Goal: Information Seeking & Learning: Learn about a topic

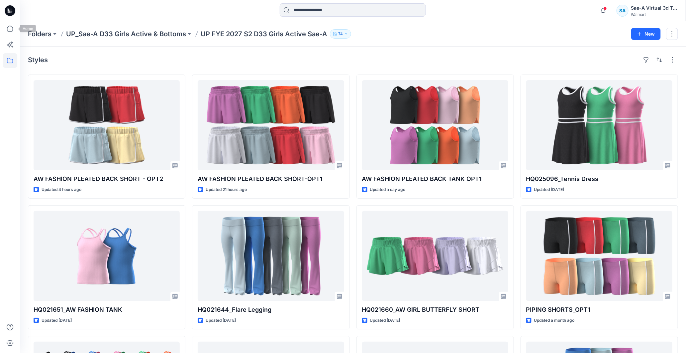
click at [10, 13] on icon at bounding box center [10, 10] width 11 height 11
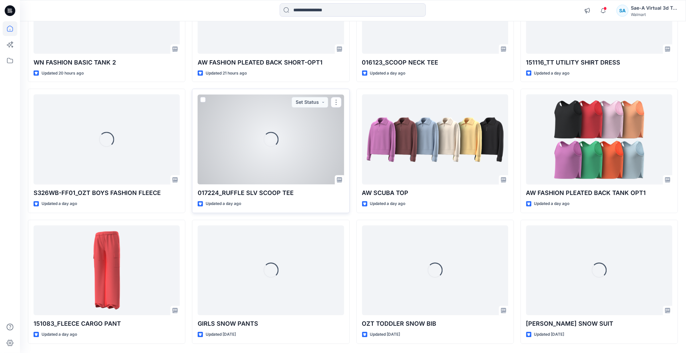
scroll to position [550, 0]
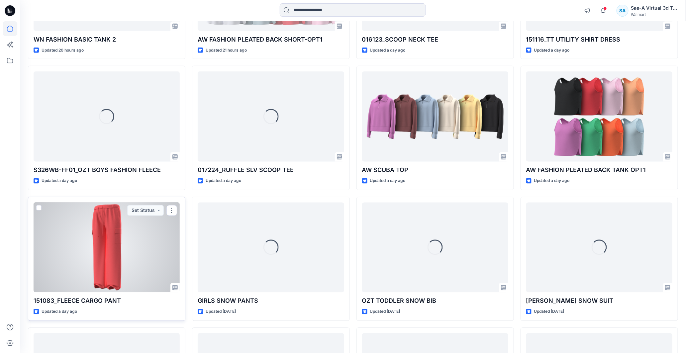
click at [108, 187] on div at bounding box center [107, 247] width 146 height 90
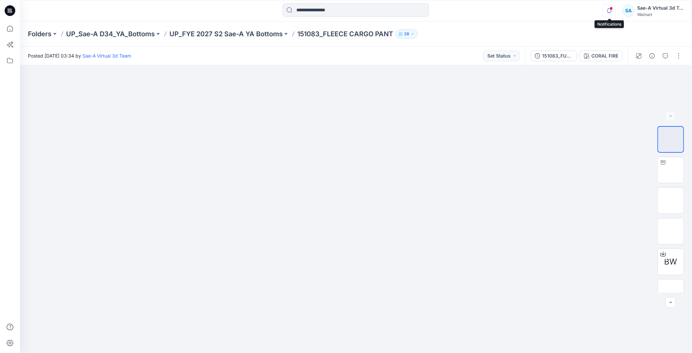
click at [329, 8] on icon "button" at bounding box center [609, 10] width 13 height 13
click at [329, 0] on div "Notifications Your style AW FASHION PLEATED BACK SHORT - OPT2 has been updated …" at bounding box center [356, 10] width 672 height 21
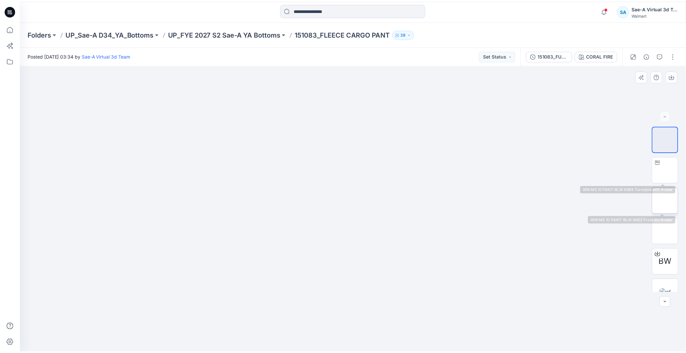
scroll to position [13, 0]
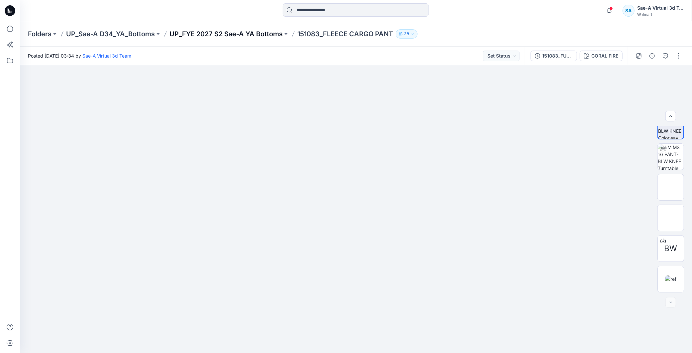
click at [258, 30] on p "UP_FYE 2027 S2 Sae-A YA Bottoms" at bounding box center [226, 33] width 113 height 9
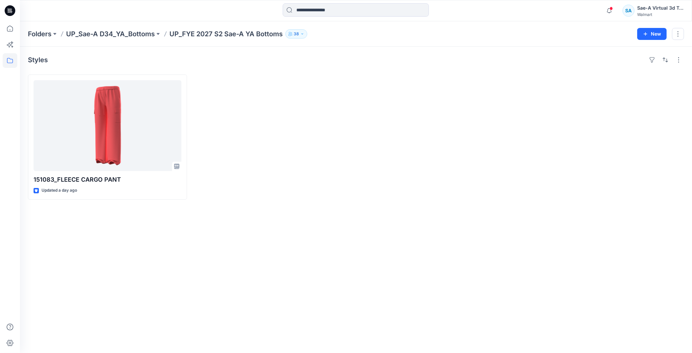
click at [144, 33] on p "UP_Sae-A D34_YA_Bottoms" at bounding box center [110, 33] width 89 height 9
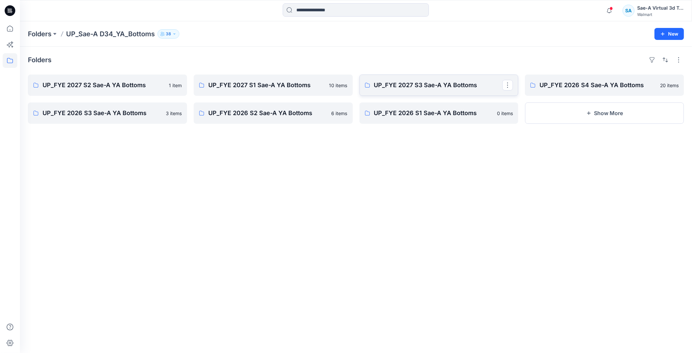
click at [329, 82] on p "UP_FYE 2027 S3 Sae-A YA Bottoms" at bounding box center [438, 84] width 129 height 9
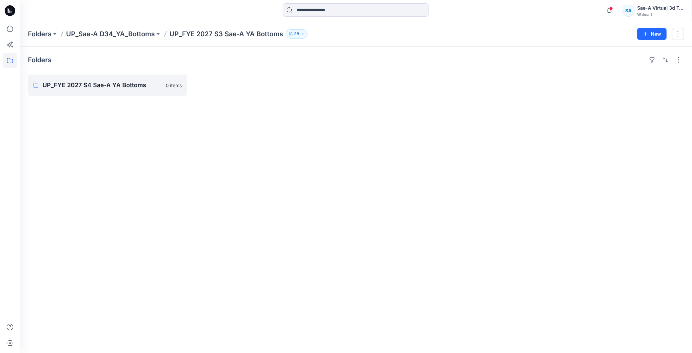
click at [161, 146] on div "Folders UP_FYE 2027 S4 Sae-A YA Bottoms 0 items" at bounding box center [356, 200] width 672 height 306
click at [274, 73] on div "Folders UP_FYE 2027 S4 Sae-A YA Bottoms 0 items" at bounding box center [356, 200] width 672 height 306
click at [329, 6] on icon "button" at bounding box center [609, 10] width 13 height 13
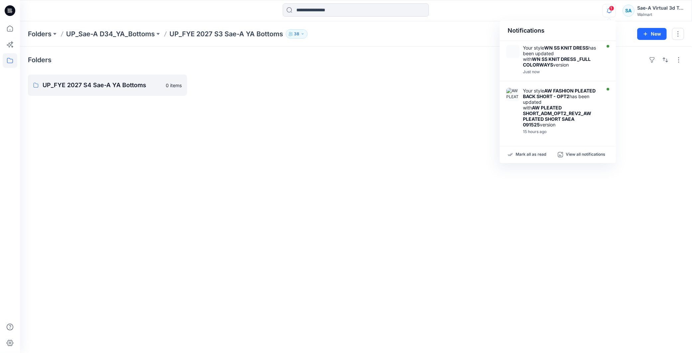
click at [329, 187] on div "Folders UP_FYE 2027 S4 Sae-A YA Bottoms 0 items" at bounding box center [356, 200] width 672 height 306
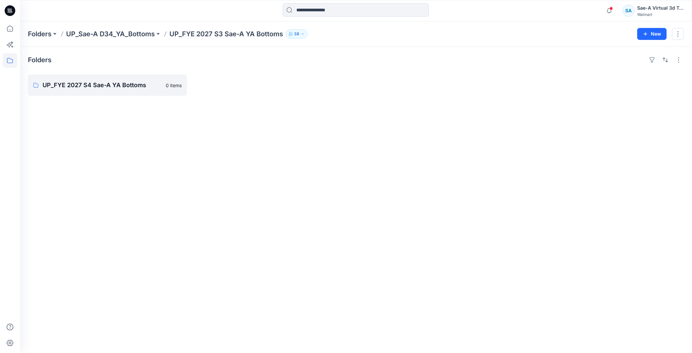
click at [297, 187] on div "Folders UP_FYE 2027 S4 Sae-A YA Bottoms 0 items" at bounding box center [356, 200] width 672 height 306
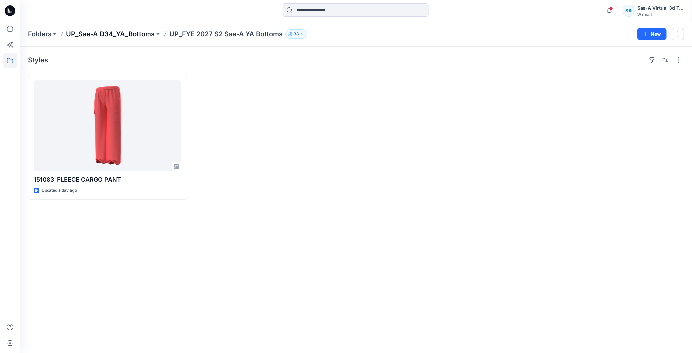
click at [140, 36] on p "UP_Sae-A D34_YA_Bottoms" at bounding box center [110, 33] width 89 height 9
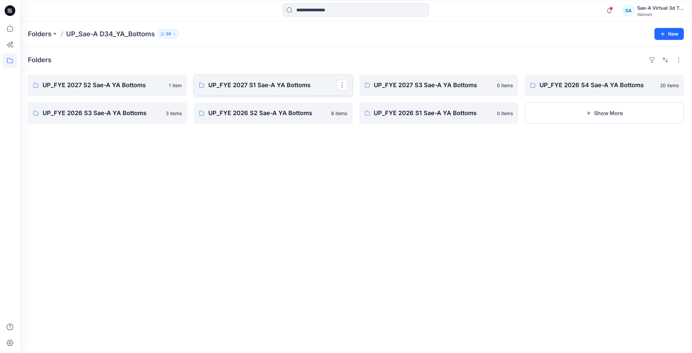
click at [260, 86] on p "UP_FYE 2027 S1 Sae-A YA Bottoms" at bounding box center [272, 84] width 129 height 9
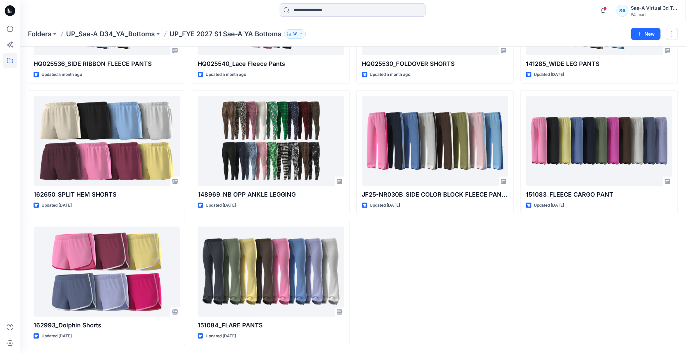
scroll to position [4, 0]
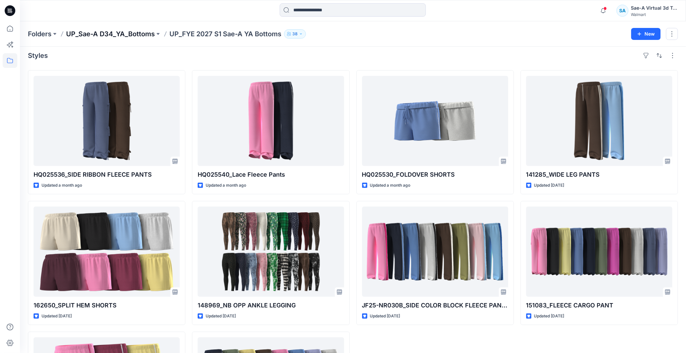
click at [140, 38] on p "UP_Sae-A D34_YA_Bottoms" at bounding box center [110, 33] width 89 height 9
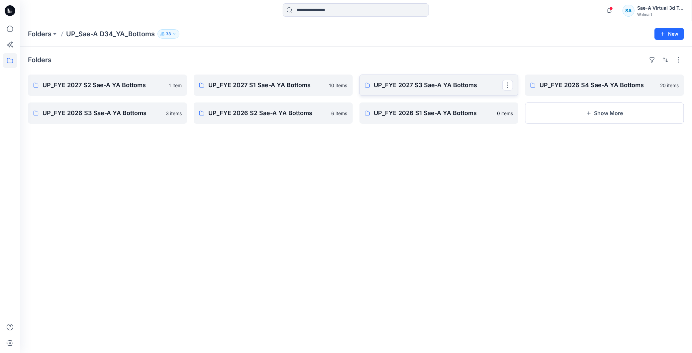
click at [329, 85] on p "UP_FYE 2027 S3 Sae-A YA Bottoms" at bounding box center [438, 84] width 129 height 9
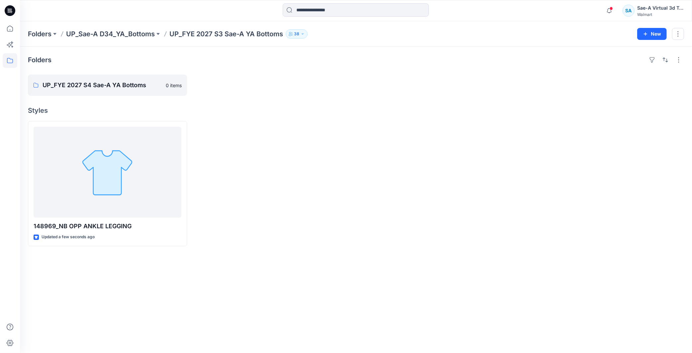
click at [612, 9] on span at bounding box center [611, 9] width 3 height 4
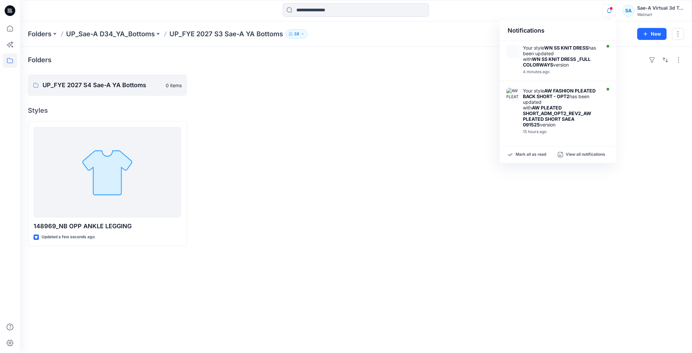
click at [458, 231] on div at bounding box center [439, 183] width 159 height 125
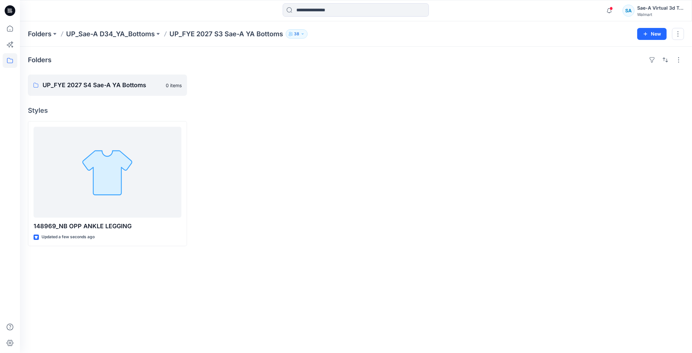
drag, startPoint x: 341, startPoint y: 163, endPoint x: 343, endPoint y: 154, distance: 9.7
click at [343, 160] on div at bounding box center [273, 183] width 159 height 125
click at [611, 9] on div "2" at bounding box center [608, 6] width 11 height 5
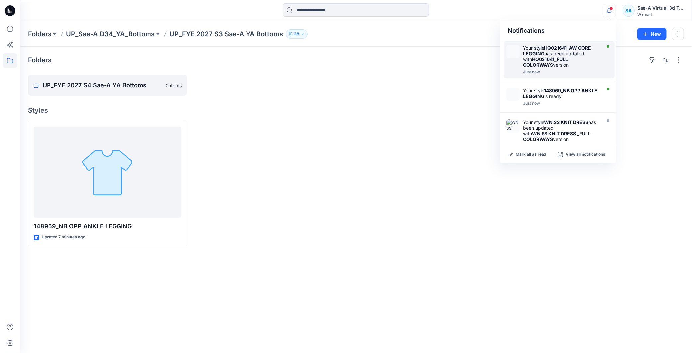
click at [565, 64] on div "Your style HQ021641_AW CORE LEGGING has been updated with HQ021641_FULL COLORWA…" at bounding box center [561, 56] width 76 height 23
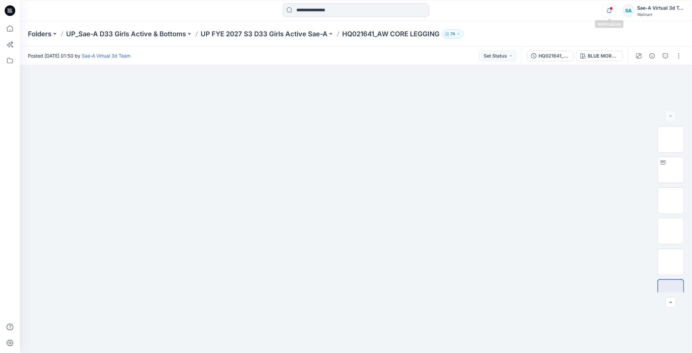
click at [607, 11] on icon "button" at bounding box center [609, 10] width 13 height 13
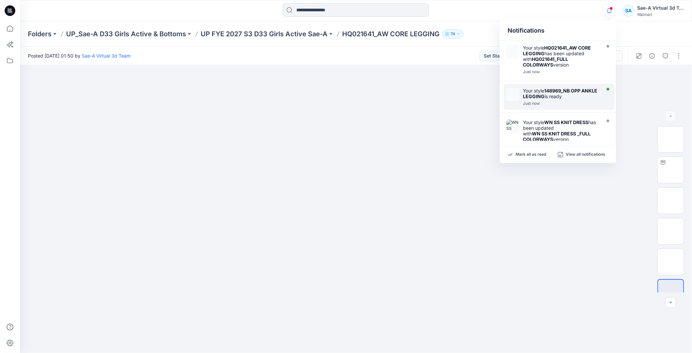
click at [565, 90] on strong "148969_NB OPP ANKLE LEGGING" at bounding box center [560, 93] width 74 height 11
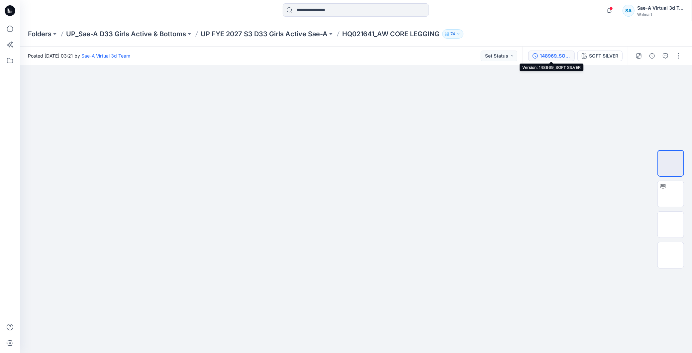
click at [554, 57] on div "148969_SOFT SILVER" at bounding box center [555, 55] width 31 height 7
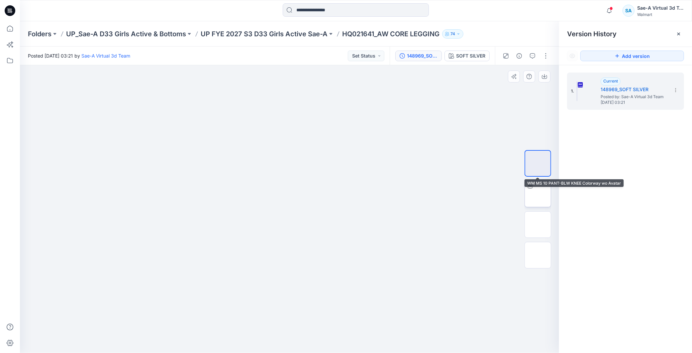
click at [538, 194] on img at bounding box center [538, 194] width 0 height 0
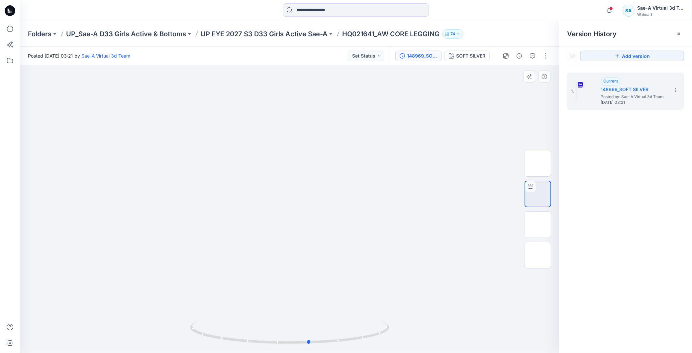
drag, startPoint x: 353, startPoint y: 340, endPoint x: 373, endPoint y: 350, distance: 22.3
click at [373, 350] on div at bounding box center [289, 335] width 199 height 33
click at [614, 10] on icon "button" at bounding box center [609, 10] width 13 height 13
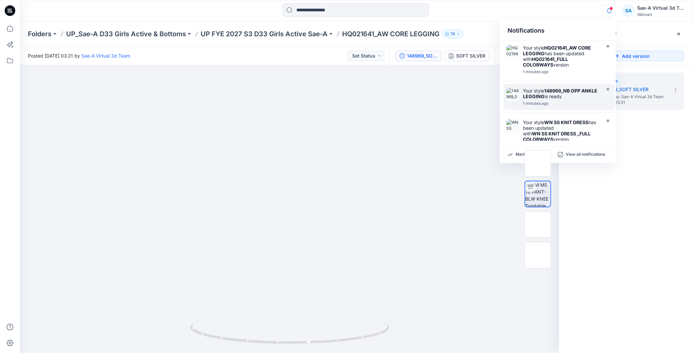
drag, startPoint x: 645, startPoint y: 233, endPoint x: 640, endPoint y: 233, distance: 5.3
click at [645, 233] on div "1. Current 148969_SOFT SILVER Posted by: Sae-A Virtual 3d Team Tuesday, Septemb…" at bounding box center [625, 213] width 133 height 297
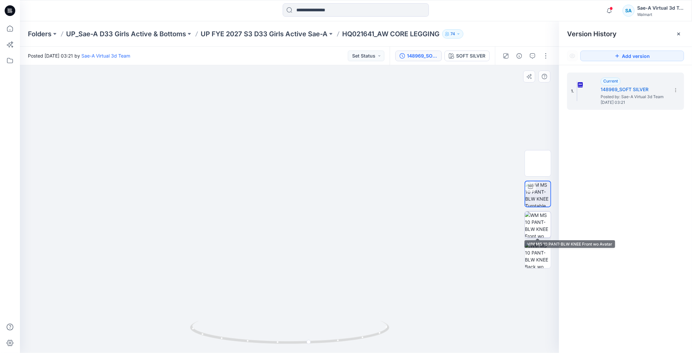
click at [535, 218] on img at bounding box center [538, 224] width 26 height 26
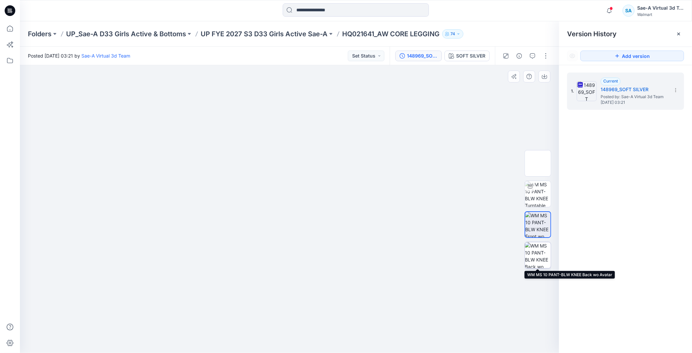
click at [539, 248] on img at bounding box center [538, 255] width 26 height 26
click at [315, 30] on p "UP FYE 2027 S3 D33 Girls Active Sae-A" at bounding box center [264, 33] width 127 height 9
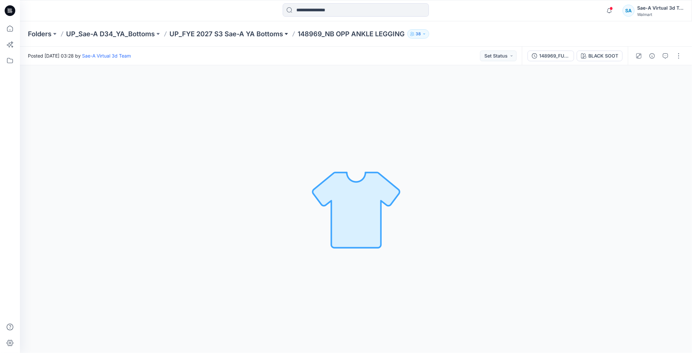
click at [285, 34] on button at bounding box center [286, 33] width 7 height 9
click at [257, 33] on p "UP_FYE 2027 S3 Sae-A YA Bottoms" at bounding box center [227, 33] width 114 height 9
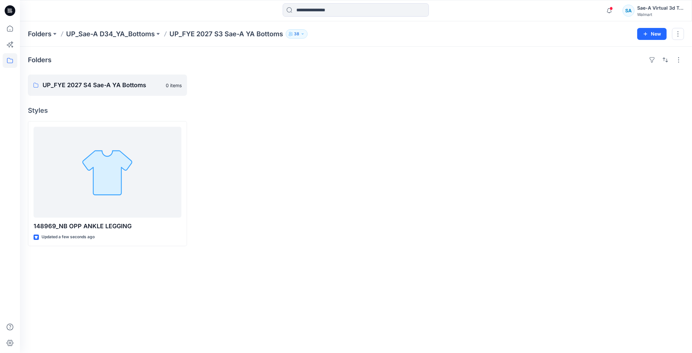
click at [324, 160] on div at bounding box center [273, 183] width 159 height 125
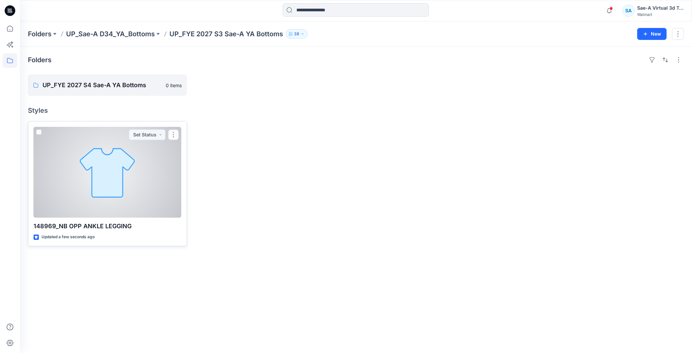
click at [157, 186] on div at bounding box center [108, 172] width 148 height 91
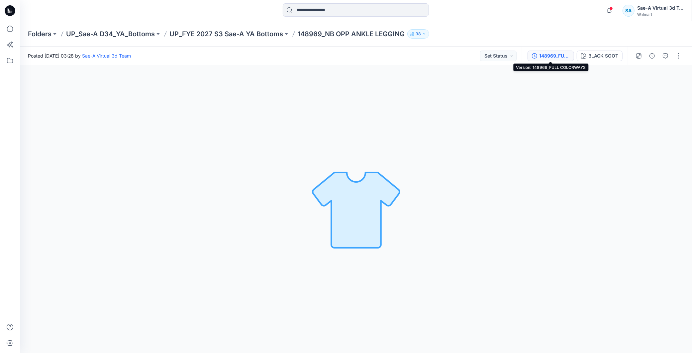
click at [556, 59] on div "148969_FULL COLORWAYS" at bounding box center [555, 55] width 31 height 7
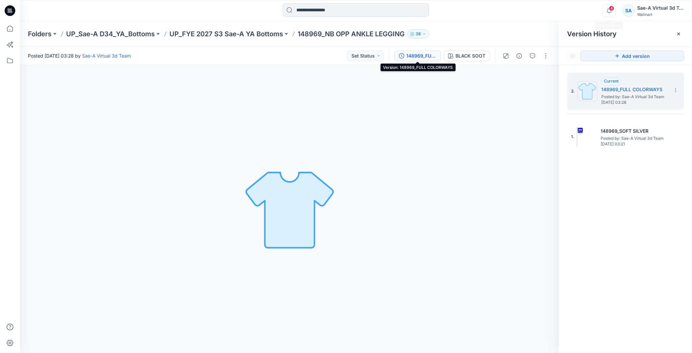
click at [606, 11] on icon "button" at bounding box center [609, 10] width 13 height 13
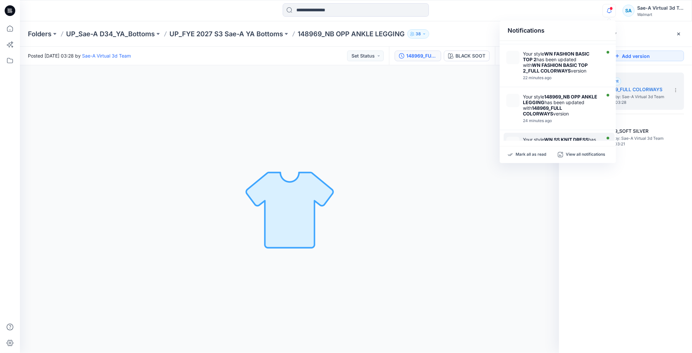
scroll to position [74, 0]
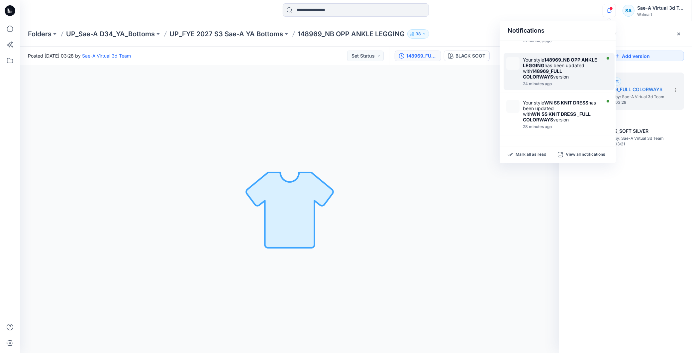
click at [557, 65] on strong "148969_NB OPP ANKLE LEGGING" at bounding box center [560, 62] width 74 height 11
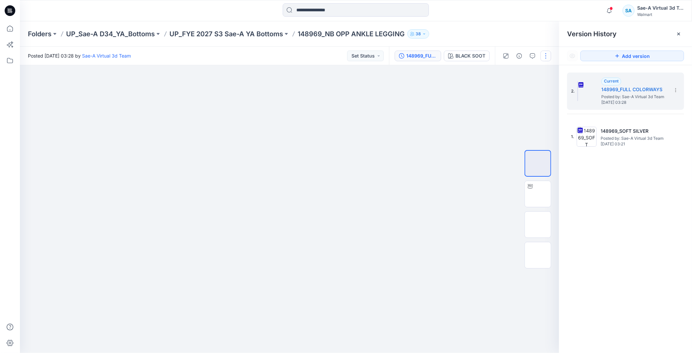
click at [547, 58] on button "button" at bounding box center [546, 56] width 11 height 11
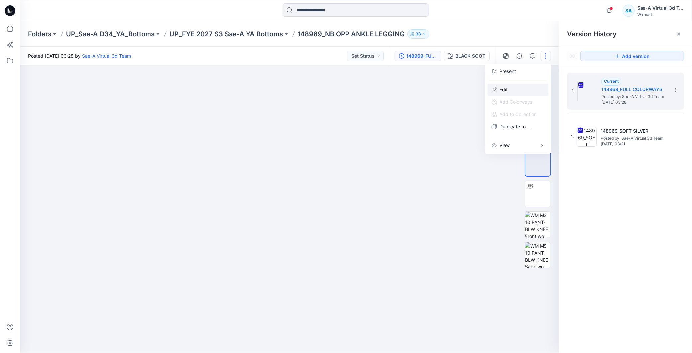
click at [517, 88] on button "Edit" at bounding box center [518, 89] width 61 height 12
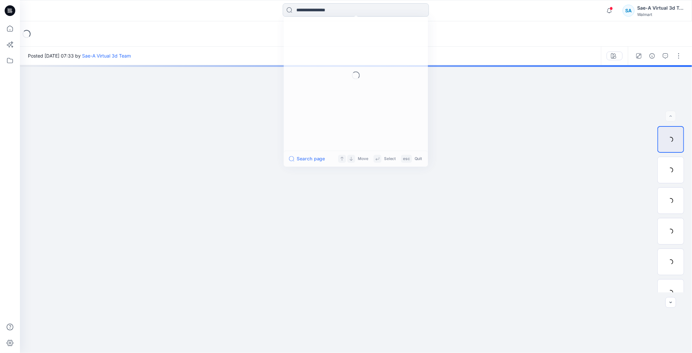
click at [313, 8] on input at bounding box center [356, 9] width 146 height 13
paste input "**********"
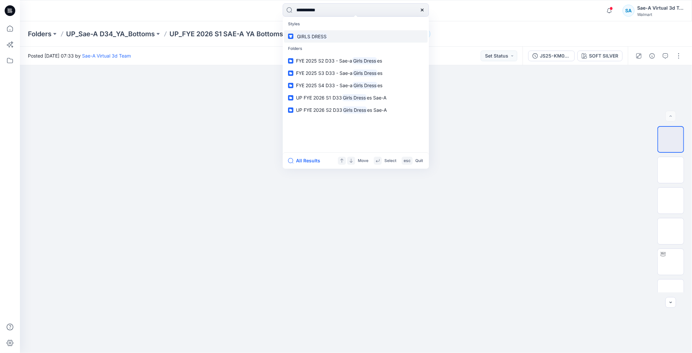
type input "**********"
click at [334, 36] on link "GIRLS DRESS" at bounding box center [356, 36] width 144 height 12
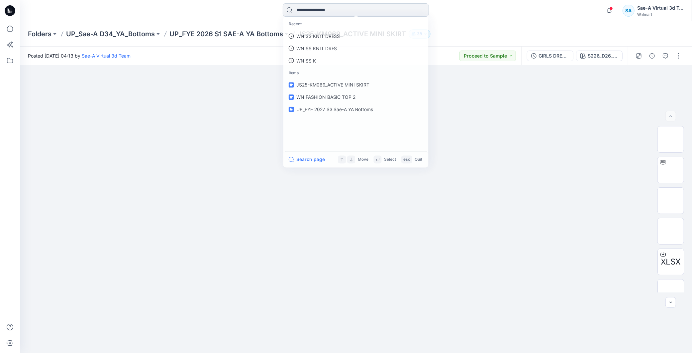
click at [328, 4] on input at bounding box center [356, 9] width 146 height 13
click at [318, 34] on p "GIRLS DRESS" at bounding box center [311, 36] width 30 height 7
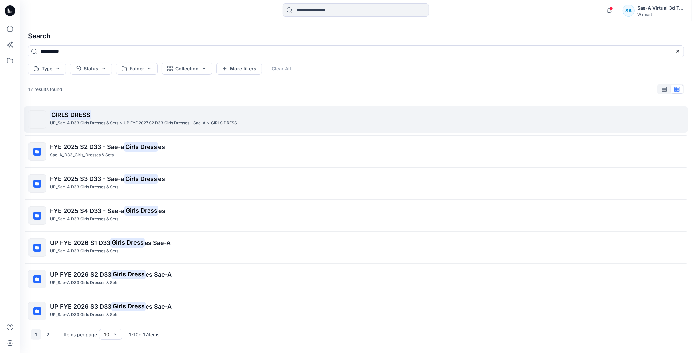
click at [75, 114] on mark "GIRLS DRESS" at bounding box center [70, 114] width 41 height 9
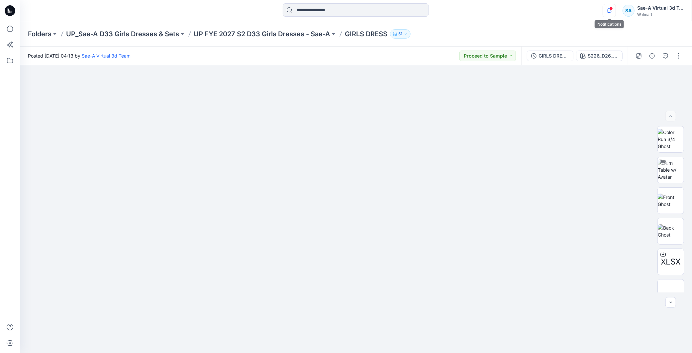
click at [609, 11] on icon "button" at bounding box center [609, 10] width 13 height 13
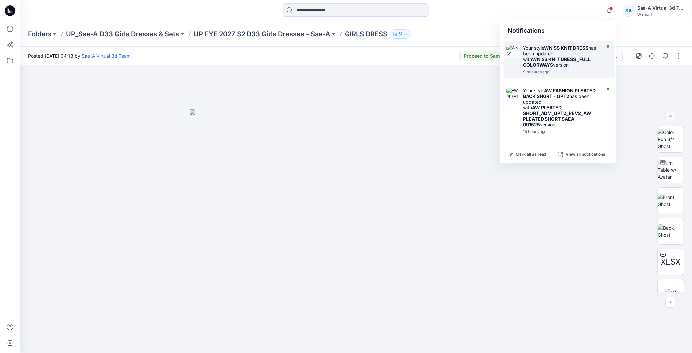
click at [578, 62] on div "Your style WN SS KNIT DRESS has been updated with WN SS KNIT DRESS _FULL COLORW…" at bounding box center [561, 56] width 76 height 23
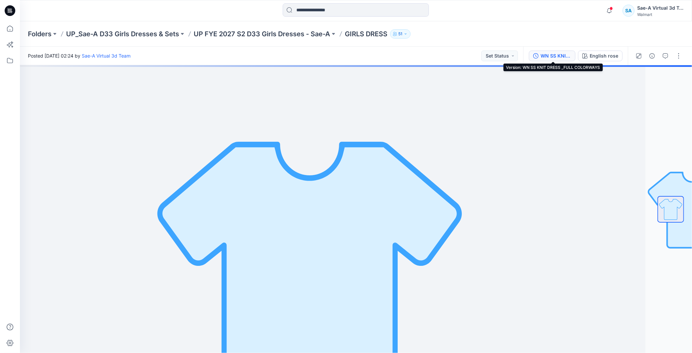
click at [553, 56] on div "WN SS KNIT DRESS _FULL COLORWAYS" at bounding box center [556, 55] width 31 height 7
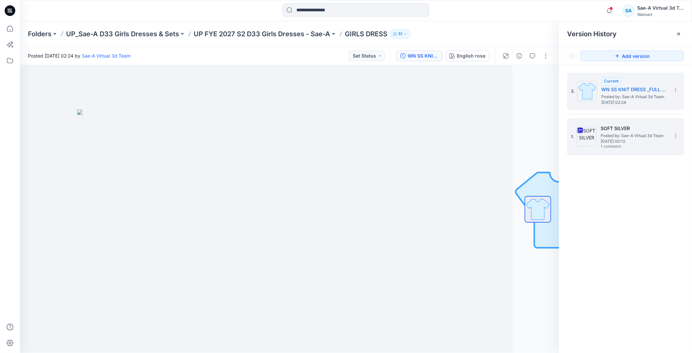
click at [630, 139] on span "Tuesday, September 02, 2025 00:12" at bounding box center [634, 141] width 66 height 5
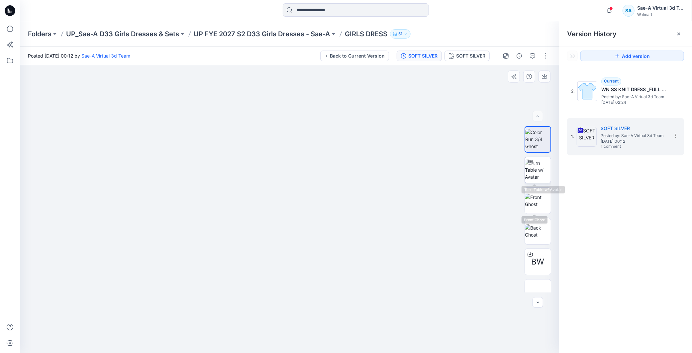
click at [532, 169] on img at bounding box center [538, 169] width 26 height 21
drag, startPoint x: 375, startPoint y: 273, endPoint x: 366, endPoint y: 237, distance: 36.6
drag, startPoint x: 291, startPoint y: 336, endPoint x: 348, endPoint y: 338, distance: 57.2
click at [348, 338] on icon at bounding box center [290, 332] width 201 height 25
click at [530, 57] on icon "button" at bounding box center [532, 55] width 5 height 5
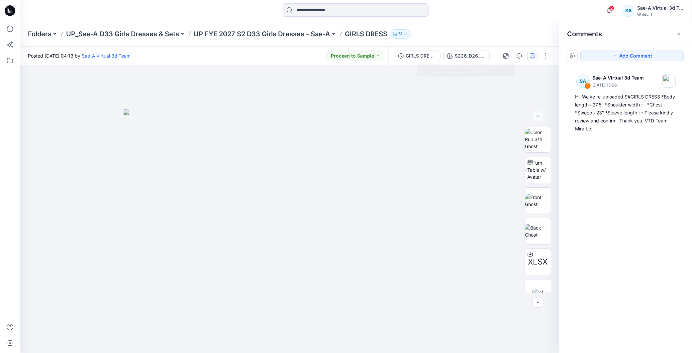
click at [418, 45] on div "Folders UP_Sae-A D33 Girls Dresses & Sets UP FYE 2027 S2 D33 Girls Dresses - Sa…" at bounding box center [356, 33] width 672 height 25
click at [418, 56] on div "GIRLS DRESS_REV_FULL COLORWAYS" at bounding box center [421, 55] width 31 height 7
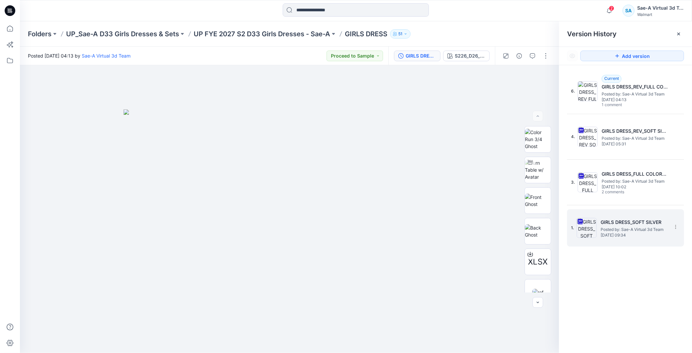
click at [624, 231] on span "Posted by: Sae-A Virtual 3d Team" at bounding box center [634, 229] width 66 height 7
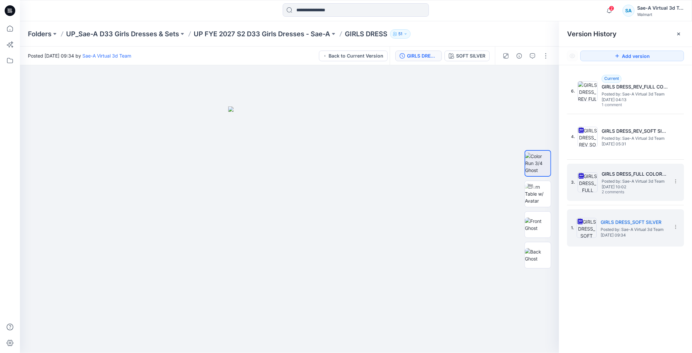
click at [636, 191] on span "2 comments" at bounding box center [625, 191] width 47 height 5
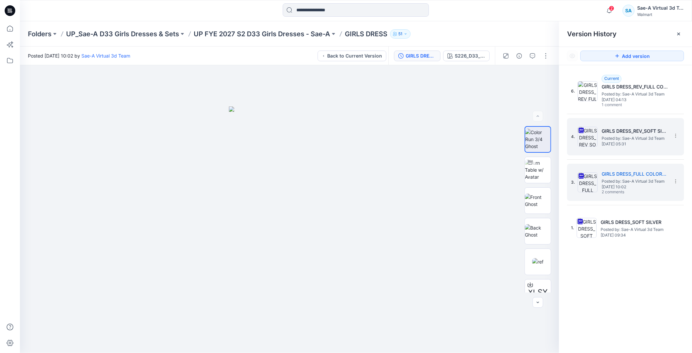
click at [636, 145] on span "Monday, August 11, 2025 05:31" at bounding box center [635, 144] width 66 height 5
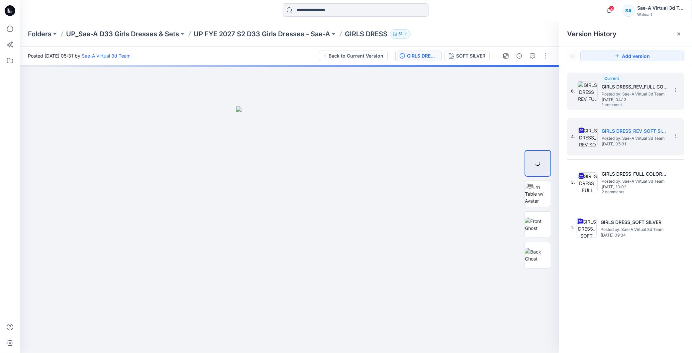
click at [636, 95] on span "Posted by: Sae-A Virtual 3d Team" at bounding box center [635, 94] width 66 height 7
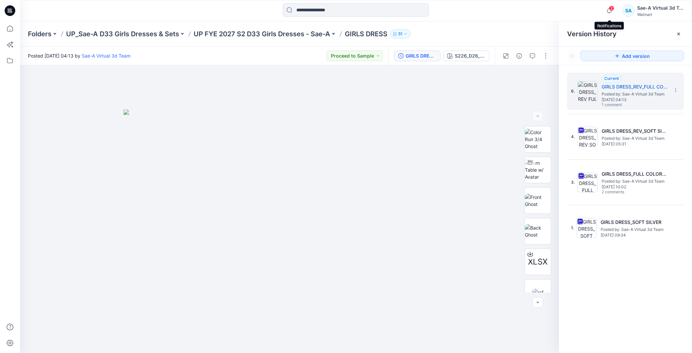
click at [611, 9] on span "2" at bounding box center [611, 8] width 5 height 5
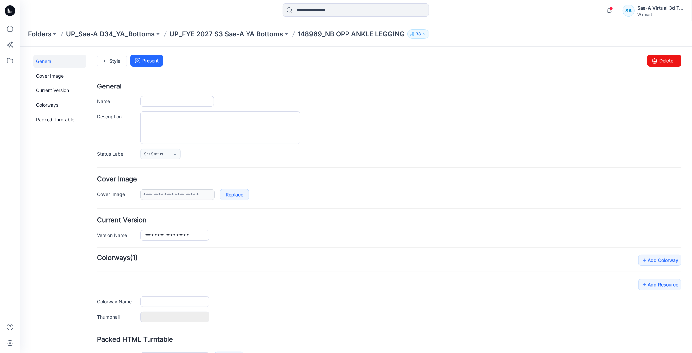
type input "**********"
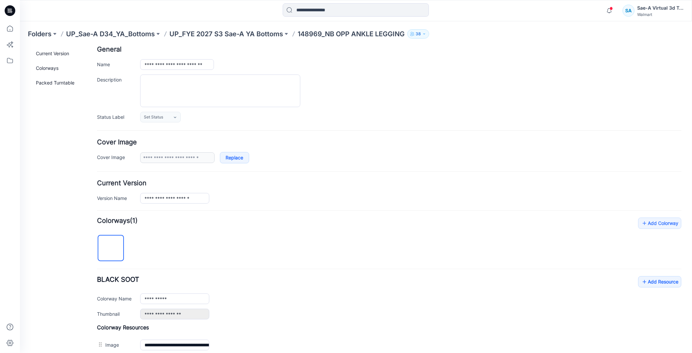
scroll to position [74, 0]
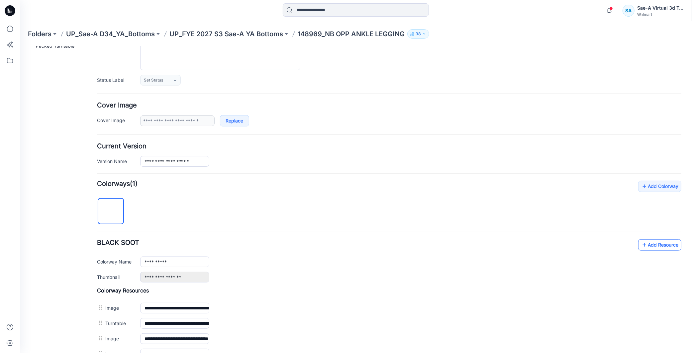
click at [650, 245] on link "Add Resource" at bounding box center [659, 244] width 43 height 11
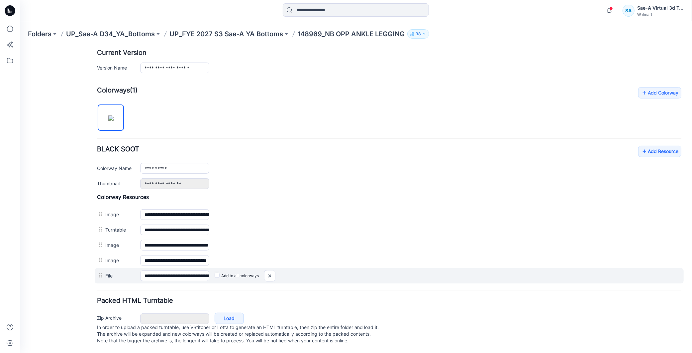
click at [217, 271] on label "Add to all colorways" at bounding box center [236, 275] width 44 height 11
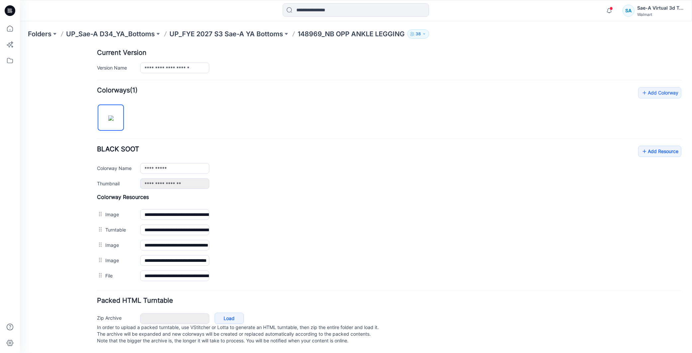
scroll to position [0, 0]
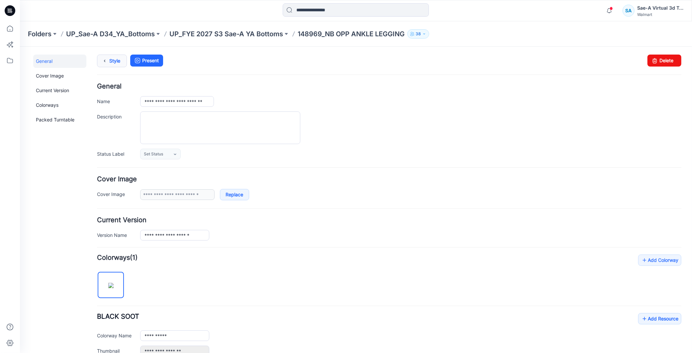
click at [112, 57] on link "Style" at bounding box center [112, 60] width 30 height 13
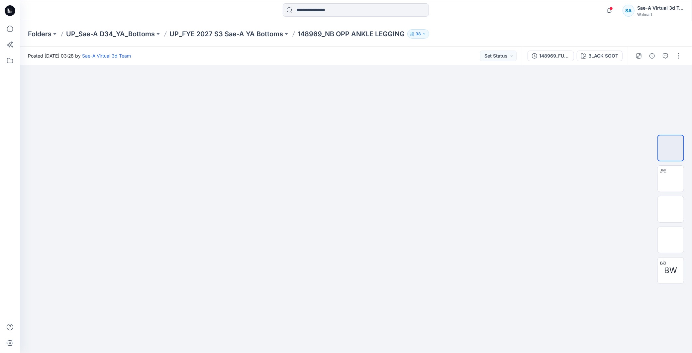
click at [139, 38] on div "Folders UP_Sae-A D34_YA_Bottoms UP_FYE 2027 S3 Sae-A YA Bottoms 148969_NB OPP A…" at bounding box center [356, 33] width 672 height 25
click at [138, 35] on p "UP_Sae-A D34_YA_Bottoms" at bounding box center [110, 33] width 89 height 9
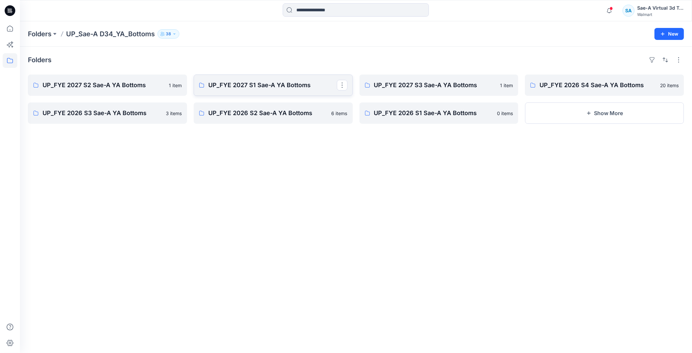
click at [266, 90] on p "UP_FYE 2027 S1 Sae-A YA Bottoms" at bounding box center [272, 84] width 129 height 9
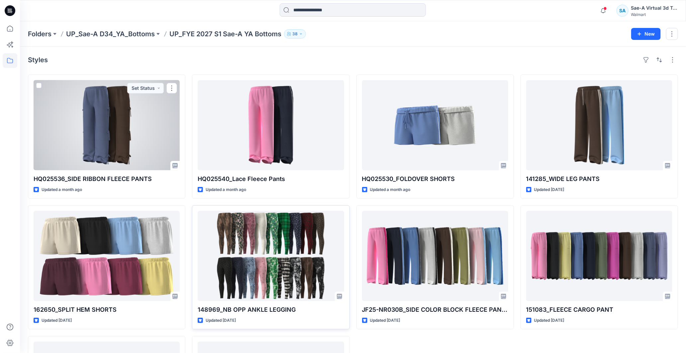
scroll to position [74, 0]
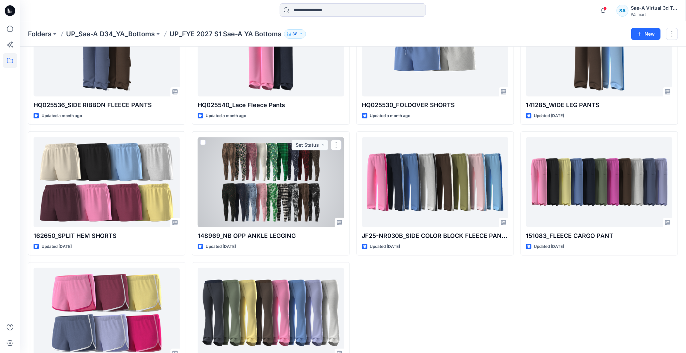
click at [278, 198] on div at bounding box center [271, 182] width 146 height 90
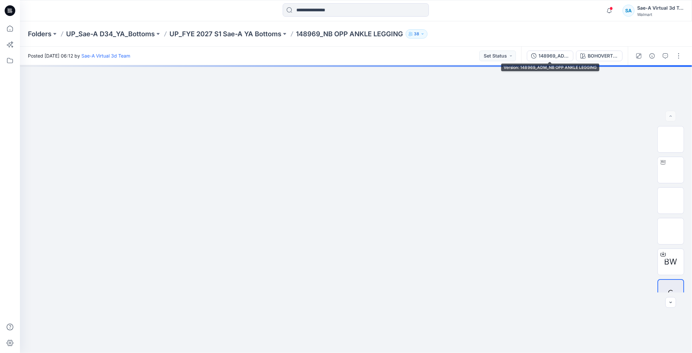
click at [543, 57] on div "148969_ADM_NB OPP ANKLE LEGGING" at bounding box center [554, 55] width 31 height 7
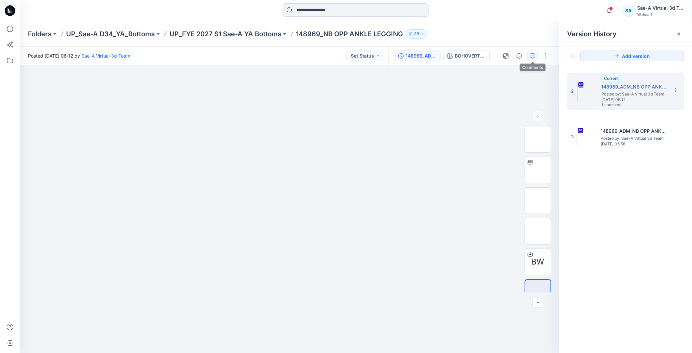
click at [531, 57] on icon "button" at bounding box center [532, 55] width 5 height 5
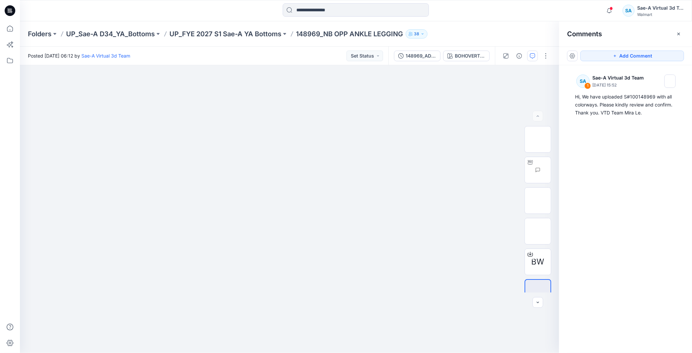
click at [439, 62] on div "148969_ADM_NB OPP ANKLE LEGGING BOHOVERTICAL" at bounding box center [442, 56] width 107 height 19
click at [420, 62] on div "148969_ADM_NB OPP ANKLE LEGGING BOHOVERTICAL" at bounding box center [442, 56] width 107 height 19
click at [420, 60] on button "148969_ADM_NB OPP ANKLE LEGGING" at bounding box center [417, 56] width 47 height 11
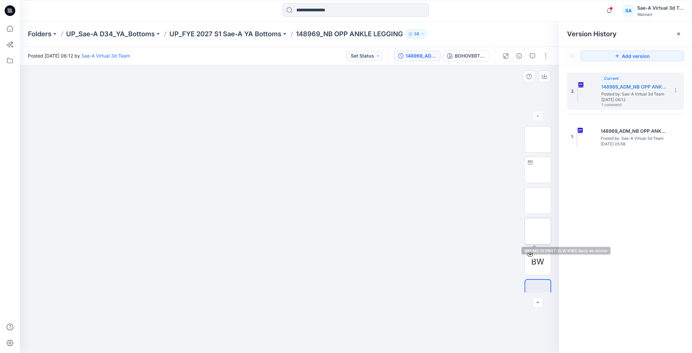
scroll to position [13, 0]
drag, startPoint x: 321, startPoint y: 32, endPoint x: 298, endPoint y: 35, distance: 23.4
click at [298, 35] on p "148969_NB OPP ANKLE LEGGING" at bounding box center [349, 33] width 107 height 9
copy p "148969"
click at [323, 7] on input at bounding box center [356, 9] width 146 height 13
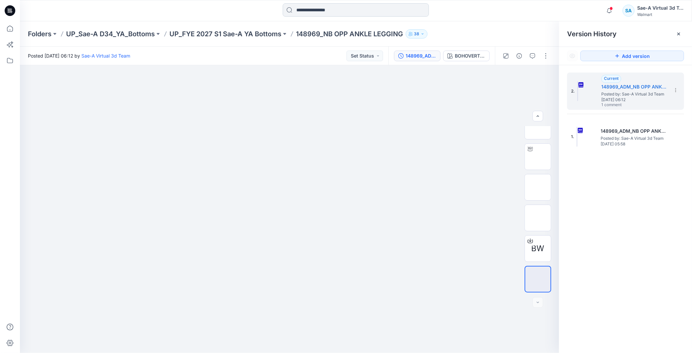
paste input "******"
type input "******"
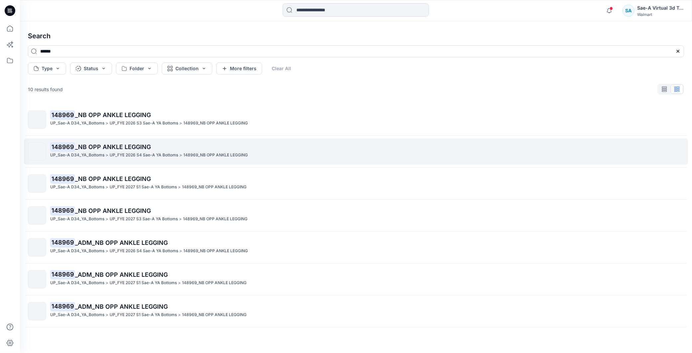
click at [141, 147] on span "_NB OPP ANKLE LEGGING" at bounding box center [113, 146] width 76 height 7
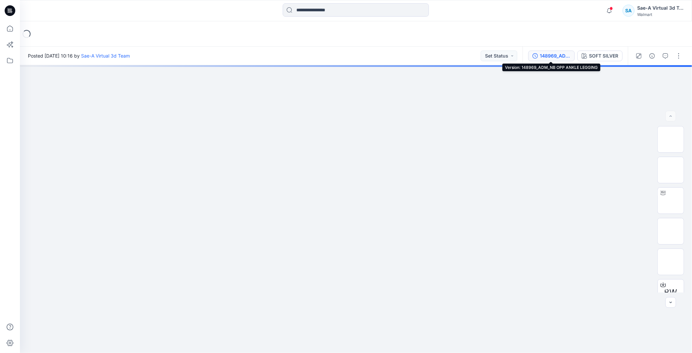
click at [541, 58] on div "148969_ADM_NB OPP ANKLE LEGGING" at bounding box center [555, 55] width 31 height 7
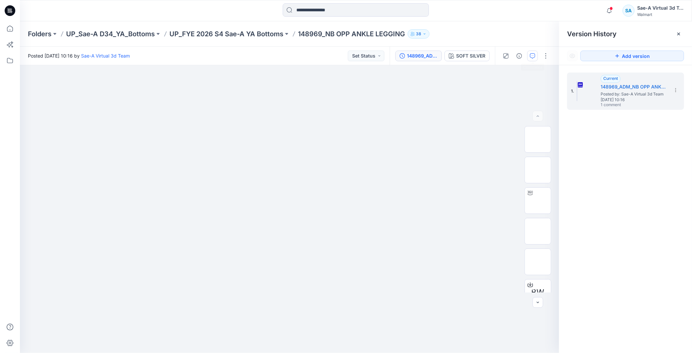
click at [536, 55] on icon "button" at bounding box center [532, 55] width 5 height 5
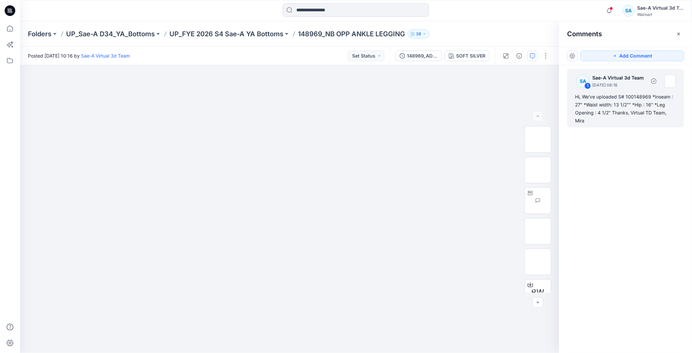
click at [630, 109] on div "Hi, We've uploaded S# 100148969 *Inseam : 27" *Waist width: 13 1/2"" *Hip : 16"…" at bounding box center [625, 109] width 101 height 32
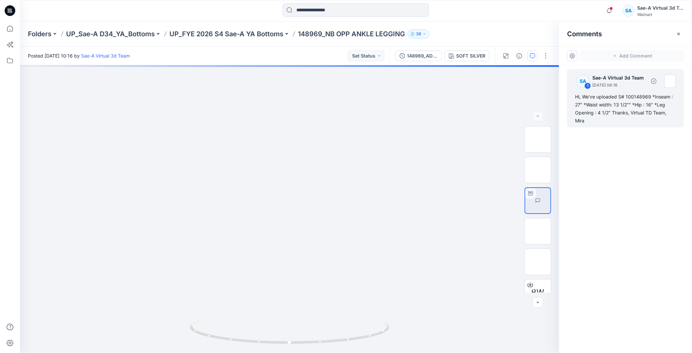
click at [604, 119] on div "Hi, We've uploaded S# 100148969 *Inseam : 27" *Waist width: 13 1/2"" *Hip : 16"…" at bounding box center [625, 109] width 101 height 32
click at [619, 111] on div "Hi, We've uploaded S# 100148969 *Inseam : 27" *Waist width: 13 1/2"" *Hip : 16"…" at bounding box center [625, 109] width 101 height 32
click at [658, 114] on div "Hi, We've uploaded S# 100148969 *Inseam : 27" *Waist width: 13 1/2"" *Hip : 16"…" at bounding box center [625, 109] width 101 height 32
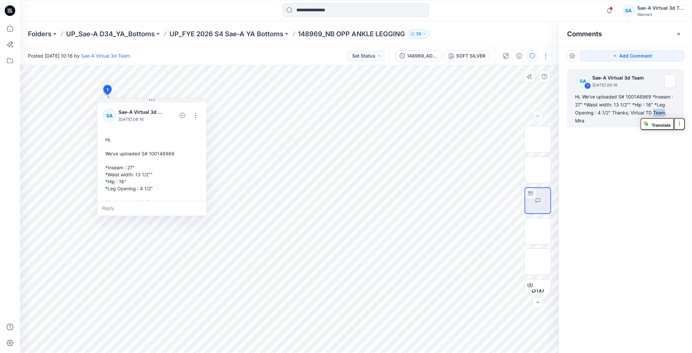
scroll to position [11, 0]
click at [197, 104] on button "button" at bounding box center [195, 104] width 11 height 11
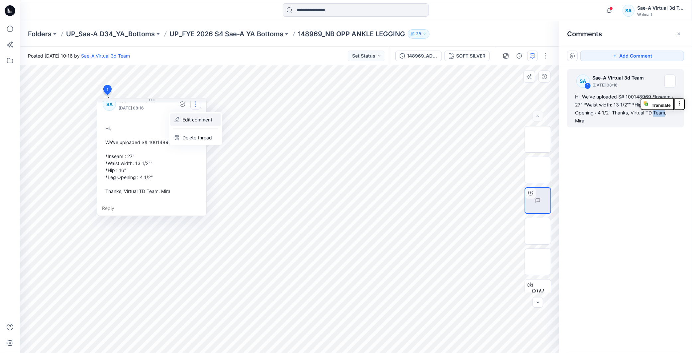
click at [190, 122] on p "Edit comment" at bounding box center [197, 119] width 30 height 7
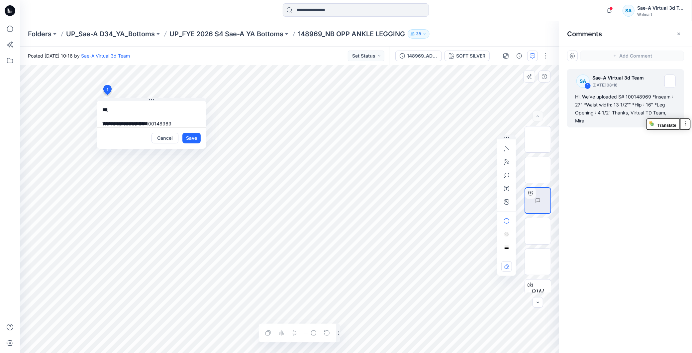
scroll to position [54, 0]
click at [167, 136] on button "Cancel" at bounding box center [165, 138] width 27 height 11
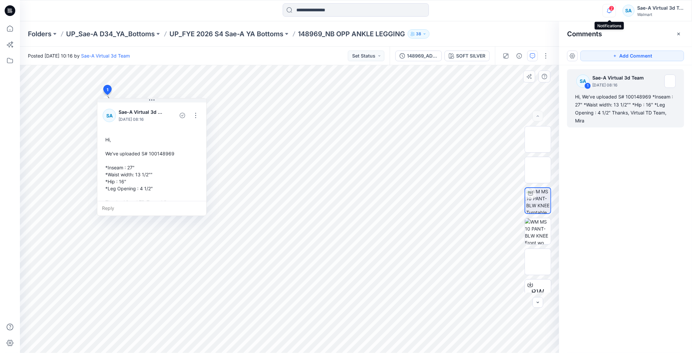
click at [610, 12] on icon "button" at bounding box center [609, 10] width 13 height 13
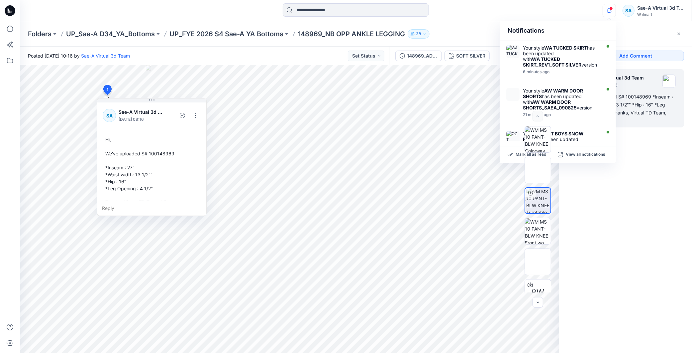
click at [625, 212] on div "SA 1 Sae-A Virtual 3d Team December 24, 2024 08:16 Hi, We've uploaded S# 100148…" at bounding box center [625, 196] width 133 height 263
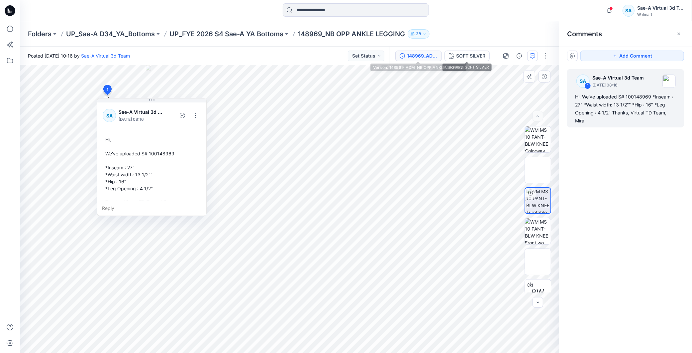
click at [427, 59] on div "148969_ADM_NB OPP ANKLE LEGGING" at bounding box center [422, 55] width 31 height 7
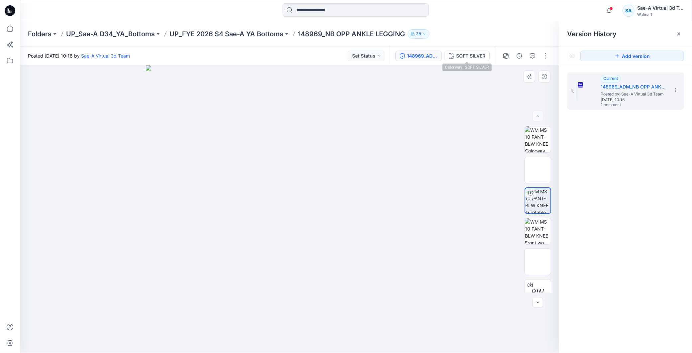
click at [471, 48] on div "148969_ADM_NB OPP ANKLE LEGGING SOFT SILVER" at bounding box center [442, 56] width 105 height 19
click at [471, 51] on button "SOFT SILVER" at bounding box center [467, 56] width 45 height 11
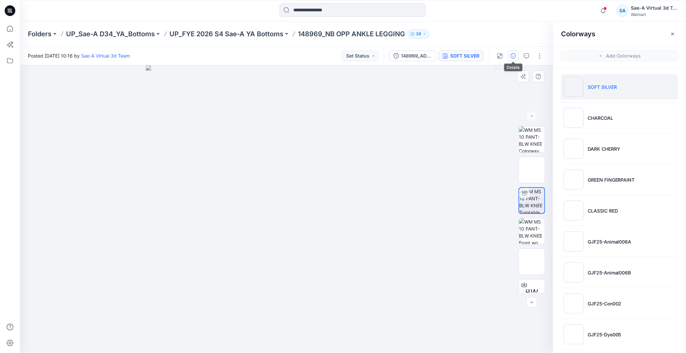
click at [514, 59] on button "button" at bounding box center [513, 56] width 11 height 11
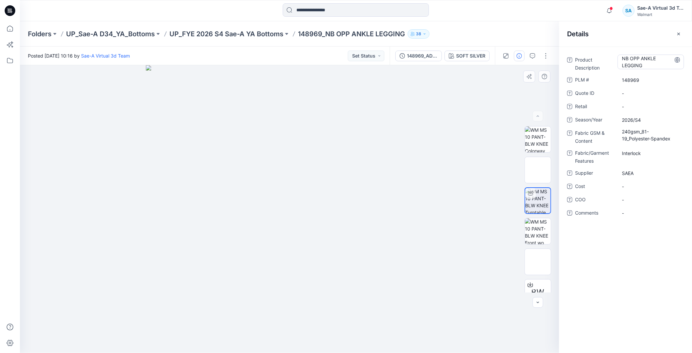
click at [650, 67] on Description "NB OPP ANKLE LEGGING" at bounding box center [651, 62] width 58 height 14
click at [647, 75] on div "148969" at bounding box center [651, 79] width 66 height 11
click at [640, 174] on span "SAEA" at bounding box center [651, 173] width 58 height 7
click at [640, 174] on textarea "****" at bounding box center [651, 173] width 66 height 11
drag, startPoint x: 628, startPoint y: 266, endPoint x: 598, endPoint y: 109, distance: 160.2
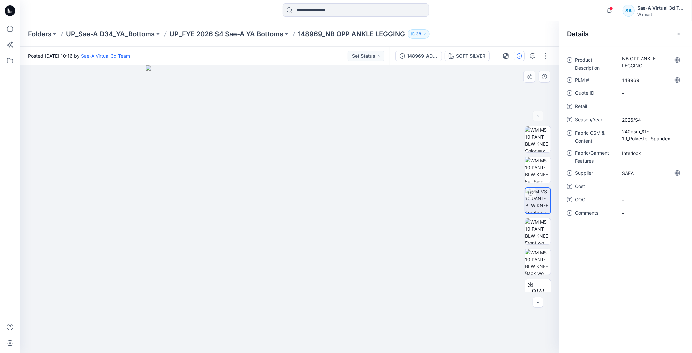
click at [628, 262] on div "Product Description NB OPP ANKLE LEGGING PLM # 148969 Quote ID - Retail - Seaso…" at bounding box center [625, 200] width 133 height 306
click at [532, 55] on icon "button" at bounding box center [533, 55] width 2 height 0
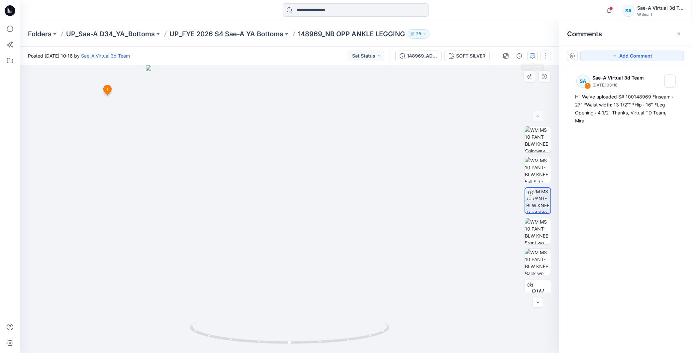
click at [546, 57] on button "button" at bounding box center [546, 56] width 11 height 11
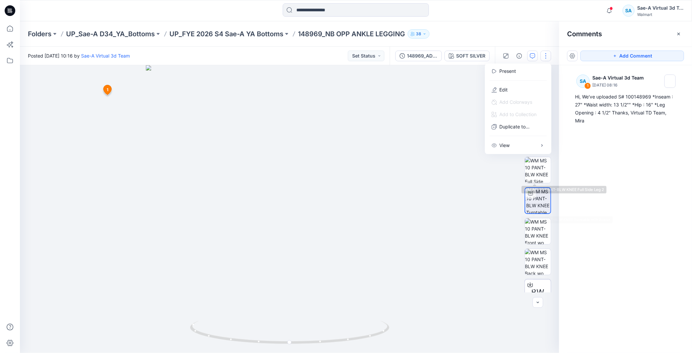
scroll to position [44, 0]
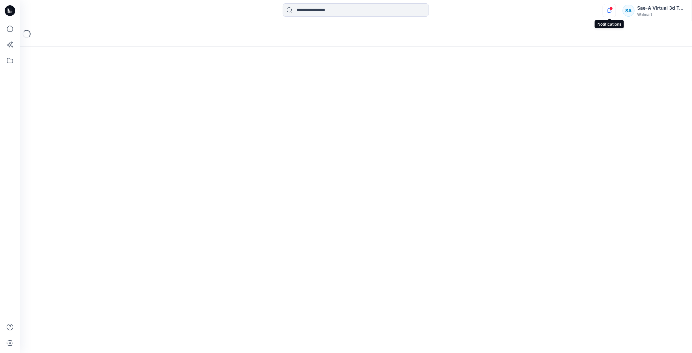
click at [611, 15] on icon "button" at bounding box center [609, 10] width 13 height 13
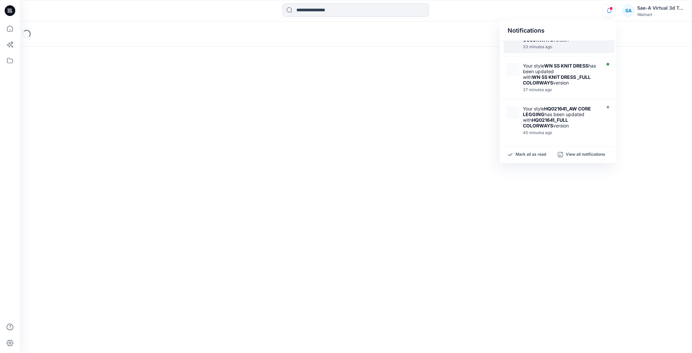
scroll to position [74, 0]
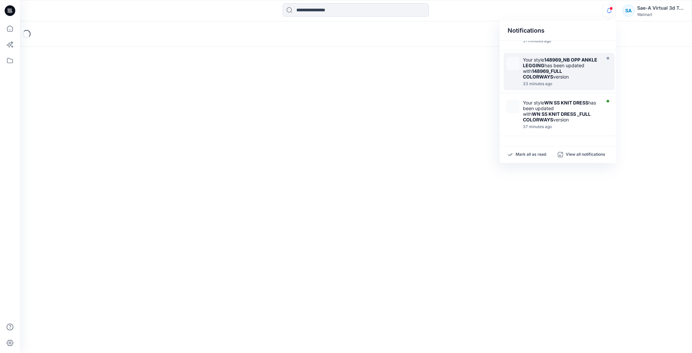
click at [549, 72] on div "Your style 148969_NB OPP ANKLE LEGGING has been updated with 148969_FULL COLORW…" at bounding box center [561, 68] width 76 height 23
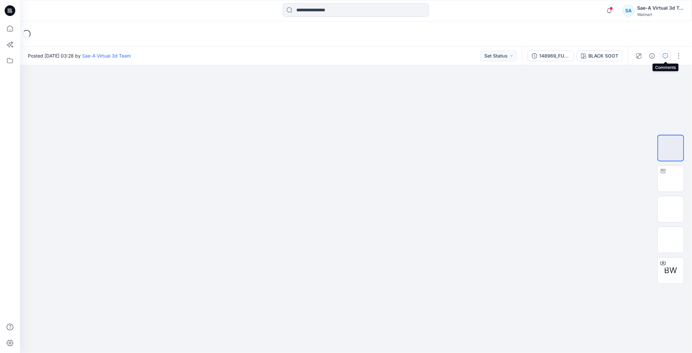
click at [663, 58] on button "button" at bounding box center [666, 56] width 11 height 11
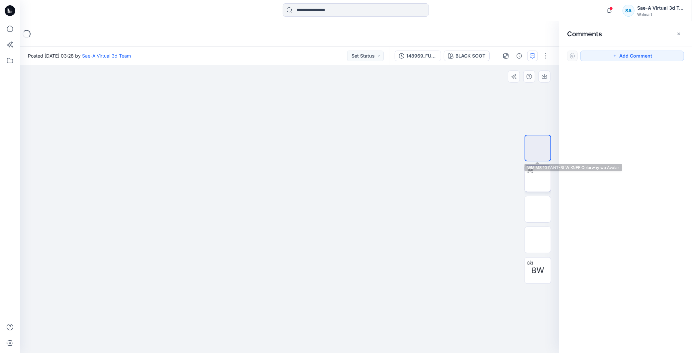
click at [538, 179] on img at bounding box center [538, 179] width 0 height 0
click at [652, 52] on button "Add Comment" at bounding box center [633, 56] width 104 height 11
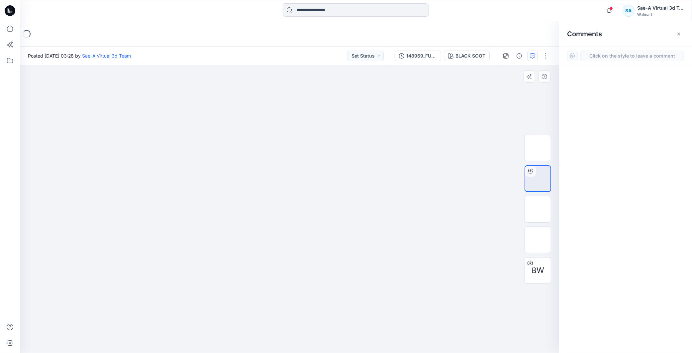
click at [45, 85] on div "1" at bounding box center [290, 209] width 540 height 288
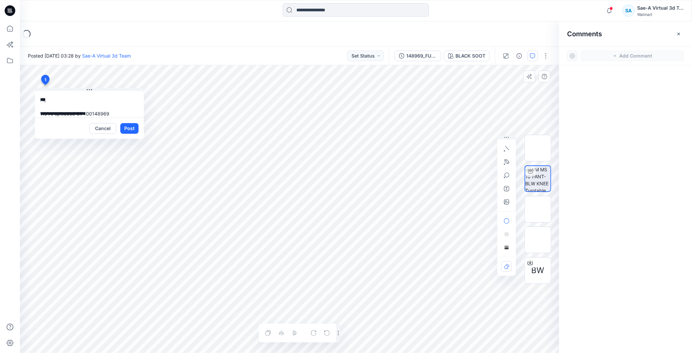
scroll to position [37, 0]
click at [76, 97] on textarea "**********" at bounding box center [89, 104] width 109 height 27
click at [83, 110] on textarea "**********" at bounding box center [89, 104] width 109 height 27
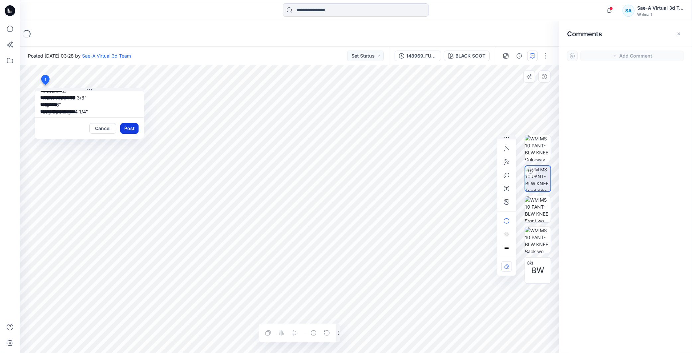
type textarea "**********"
click at [131, 128] on button "Post" at bounding box center [129, 128] width 18 height 11
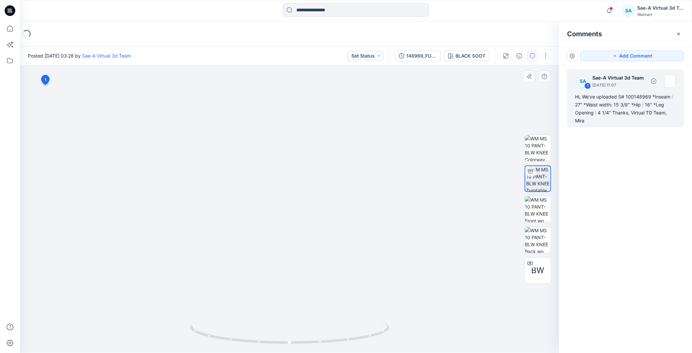
click at [651, 105] on div "Hi, We've uploaded S# 100148969 *Inseam : 27" *Waist width: 15 3/8" *Hip : 16" …" at bounding box center [625, 109] width 101 height 32
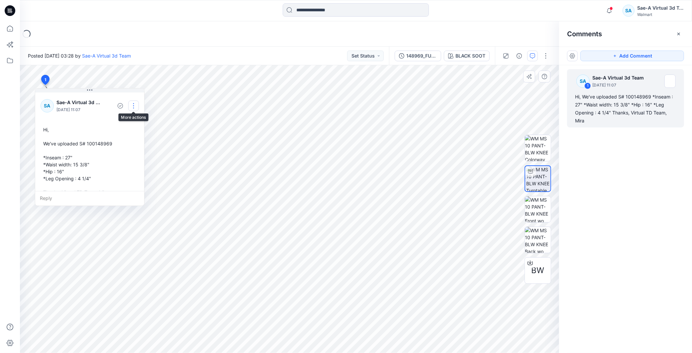
click at [132, 105] on button "button" at bounding box center [133, 105] width 11 height 11
click at [134, 121] on p "Edit comment" at bounding box center [135, 121] width 30 height 7
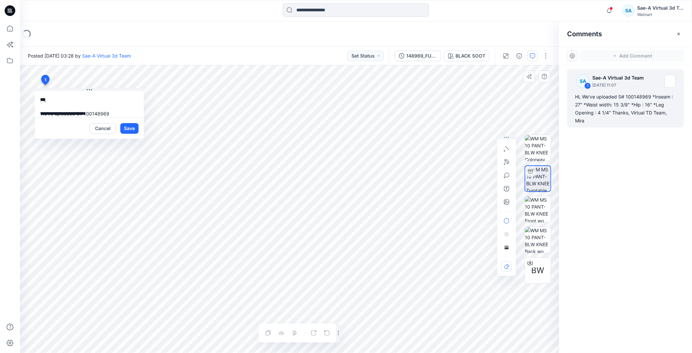
scroll to position [37, 0]
click at [85, 112] on textarea "**********" at bounding box center [89, 104] width 109 height 27
type textarea "**********"
click at [129, 127] on button "Save" at bounding box center [129, 128] width 18 height 11
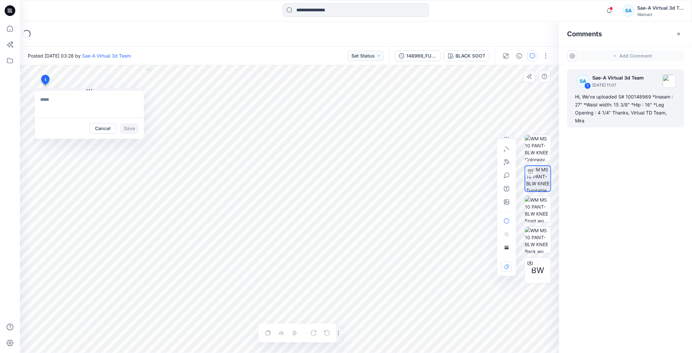
scroll to position [0, 0]
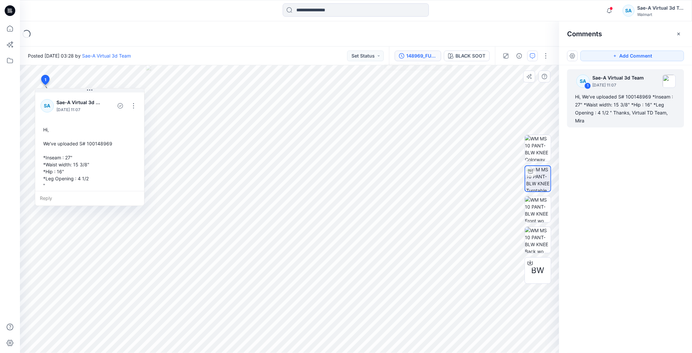
click at [428, 59] on div "148969_FULL COLORWAYS" at bounding box center [422, 55] width 31 height 7
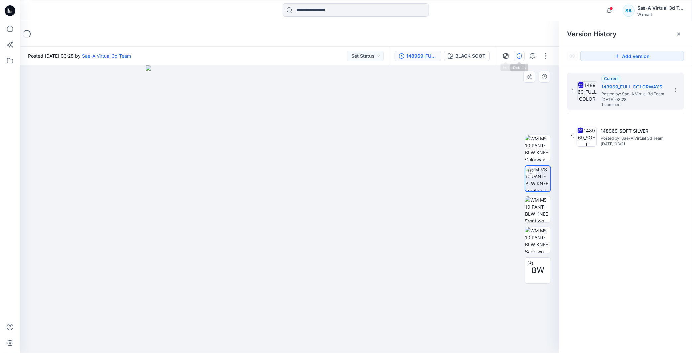
click at [517, 58] on icon "button" at bounding box center [519, 55] width 5 height 5
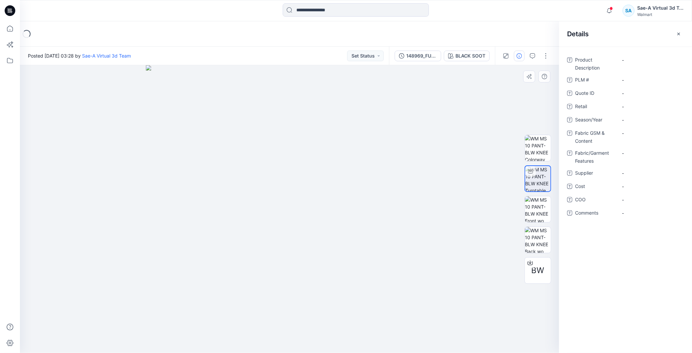
click at [629, 53] on div "Product Description - PLM # - Quote ID - Retail - Season/Year - Fabric GSM & Co…" at bounding box center [625, 200] width 133 height 306
click at [629, 57] on Description "-" at bounding box center [651, 60] width 58 height 7
type textarea "**********"
click at [628, 267] on div "**********" at bounding box center [625, 200] width 133 height 306
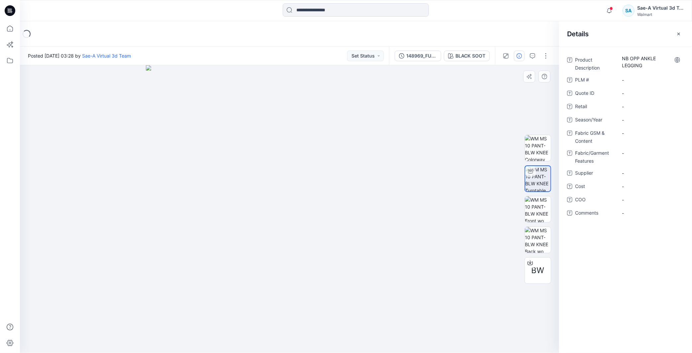
drag, startPoint x: 627, startPoint y: 267, endPoint x: 691, endPoint y: 238, distance: 70.5
click at [627, 266] on div "Product Description NB OPP ANKLE LEGGING PLM # - Quote ID - Retail - Season/Yea…" at bounding box center [625, 200] width 133 height 306
click at [645, 81] on \ "-" at bounding box center [651, 79] width 58 height 7
type textarea "******"
click at [620, 255] on div "Product Description NB OPP ANKLE LEGGING PLM # ****** Quote ID - Retail - Seaso…" at bounding box center [625, 200] width 133 height 306
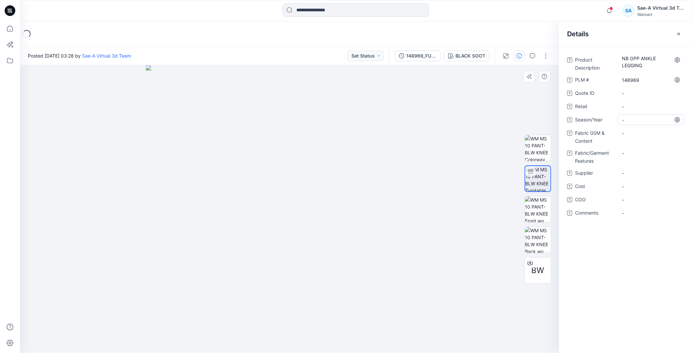
click at [630, 114] on div "Product Description NB OPP ANKLE LEGGING PLM # 148969 Quote ID - Retail - Seaso…" at bounding box center [625, 141] width 117 height 172
click at [638, 122] on span "-" at bounding box center [651, 119] width 58 height 7
type textarea "******"
click at [630, 184] on span "-" at bounding box center [651, 186] width 58 height 7
click at [632, 174] on span "-" at bounding box center [651, 173] width 58 height 7
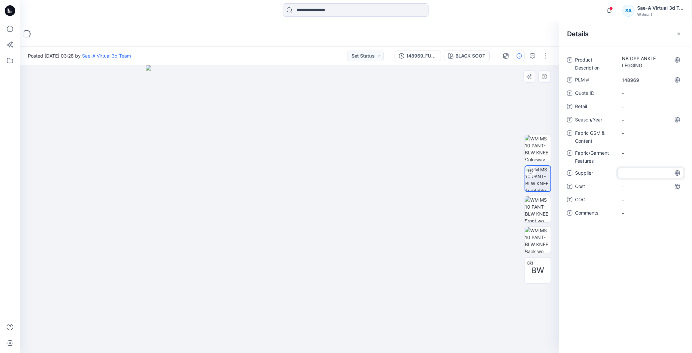
type textarea "*"
click at [619, 256] on div "Product Description NB OPP ANKLE LEGGING PLM # 148969 Quote ID - Retail - Seaso…" at bounding box center [625, 200] width 133 height 306
click at [625, 171] on span "v" at bounding box center [651, 173] width 58 height 7
click at [626, 171] on textarea "*" at bounding box center [651, 173] width 66 height 11
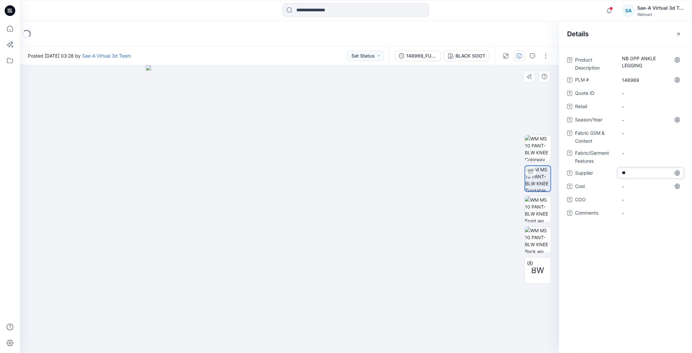
type textarea "***"
click at [646, 253] on div "Product Description NB OPP ANKLE LEGGING PLM # 148969 Quote ID - Retail - Seaso…" at bounding box center [625, 200] width 133 height 306
click at [632, 172] on span "TBA" at bounding box center [651, 173] width 58 height 7
type textarea "*"
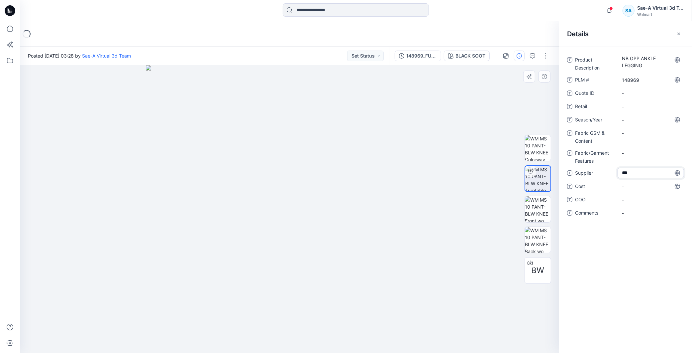
type textarea "****"
click at [617, 262] on div "Product Description NB OPP ANKLE LEGGING PLM # 148969 Quote ID - Retail - Seaso…" at bounding box center [625, 200] width 133 height 306
click at [640, 154] on Features "-" at bounding box center [651, 153] width 58 height 7
click at [635, 132] on Content "-" at bounding box center [651, 133] width 58 height 7
type textarea "**********"
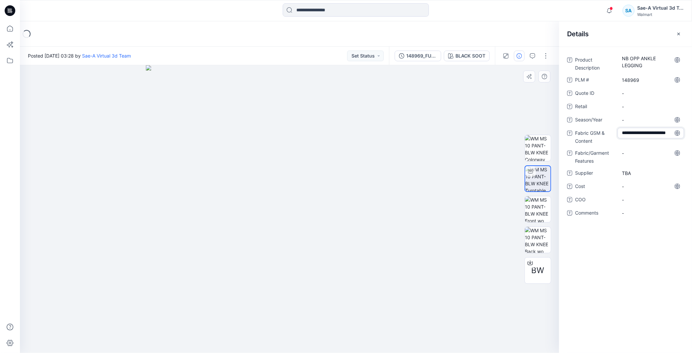
click at [637, 270] on div "**********" at bounding box center [625, 200] width 133 height 306
click at [656, 131] on Content "93/7 Cttn/sp Jersey 240GSM" at bounding box center [651, 135] width 58 height 14
click at [657, 131] on textarea "**********" at bounding box center [651, 135] width 66 height 14
type textarea "**********"
click at [627, 150] on Features "-" at bounding box center [651, 153] width 58 height 7
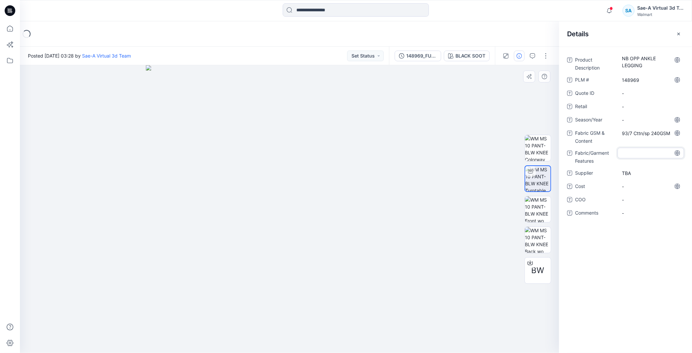
click at [627, 270] on div "Product Description NB OPP ANKLE LEGGING PLM # 148969 Quote ID - Retail - Seaso…" at bounding box center [625, 200] width 133 height 306
click at [636, 150] on Features "-" at bounding box center [651, 153] width 58 height 7
click at [630, 250] on div "Product Description NB OPP ANKLE LEGGING PLM # 148969 Quote ID - Retail - Seaso…" at bounding box center [625, 200] width 133 height 306
click at [634, 117] on span "-" at bounding box center [651, 119] width 58 height 7
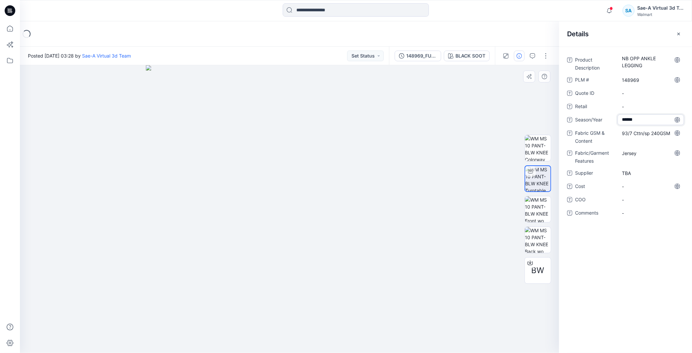
type textarea "*******"
click at [624, 232] on div "Product Description NB OPP ANKLE LEGGING PLM # 148969 Quote ID - Retail - Seaso…" at bounding box center [625, 200] width 133 height 306
click at [629, 289] on div "Product Description NB OPP ANKLE LEGGING PLM # 148969 Quote ID - Retail - Seaso…" at bounding box center [625, 200] width 133 height 306
click at [14, 14] on icon at bounding box center [10, 10] width 11 height 11
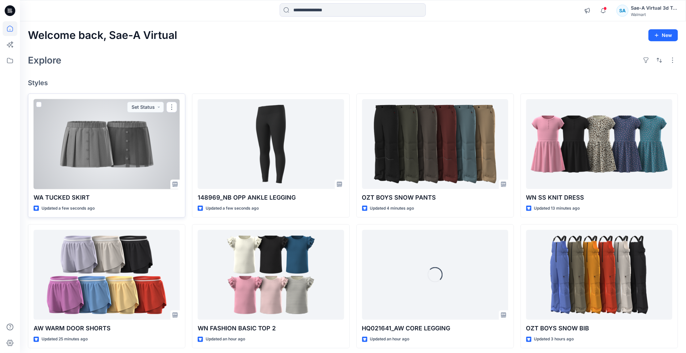
click at [100, 166] on div at bounding box center [107, 144] width 146 height 90
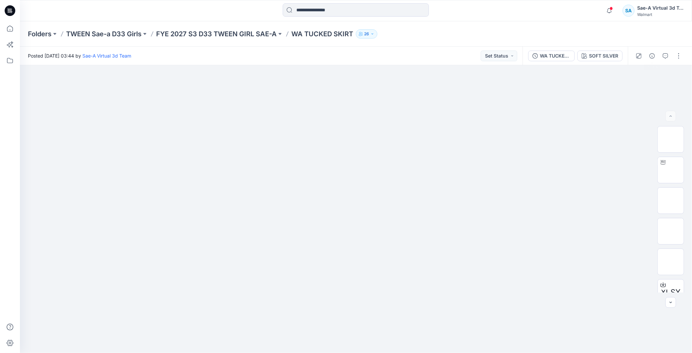
click at [660, 54] on div at bounding box center [658, 56] width 61 height 19
click at [662, 57] on button "button" at bounding box center [666, 56] width 11 height 11
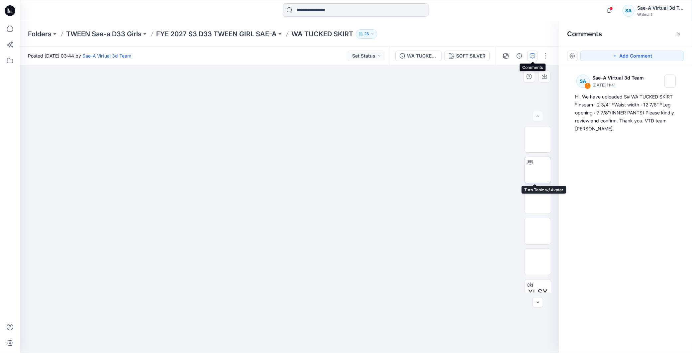
click at [538, 170] on img at bounding box center [538, 170] width 0 height 0
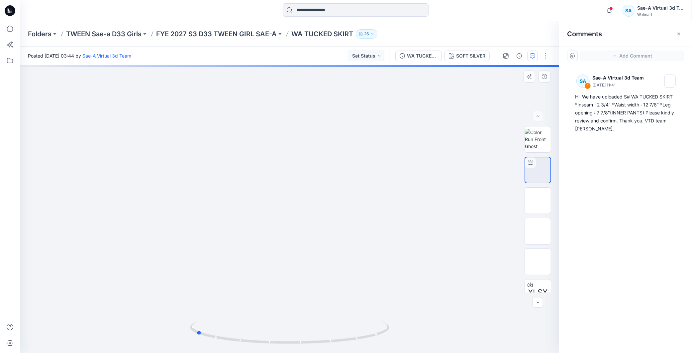
drag, startPoint x: 326, startPoint y: 342, endPoint x: 403, endPoint y: 314, distance: 82.0
click at [425, 332] on div at bounding box center [290, 209] width 540 height 288
click at [521, 60] on button "button" at bounding box center [519, 56] width 11 height 11
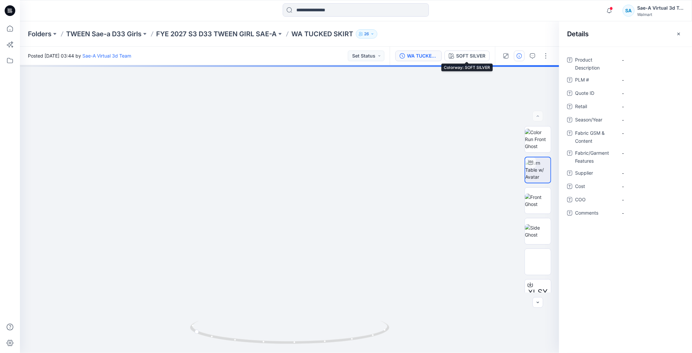
click at [424, 55] on div "WA TUCKED SKIRT_REV1_SOFT SILVER" at bounding box center [422, 55] width 31 height 7
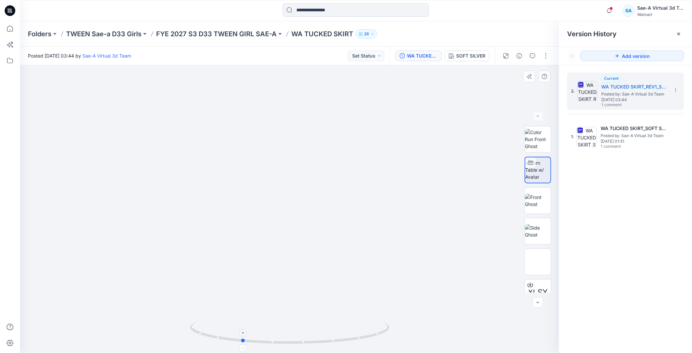
drag, startPoint x: 331, startPoint y: 344, endPoint x: 379, endPoint y: 338, distance: 48.3
click at [379, 338] on icon at bounding box center [290, 332] width 201 height 25
drag, startPoint x: 390, startPoint y: 228, endPoint x: 402, endPoint y: 117, distance: 112.3
click at [532, 277] on img at bounding box center [539, 279] width 14 height 7
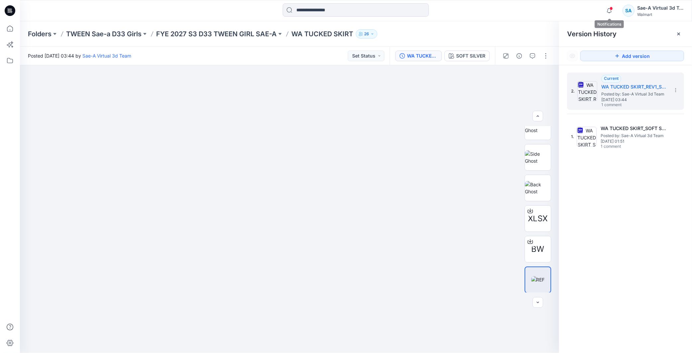
click at [612, 8] on span at bounding box center [611, 9] width 3 height 4
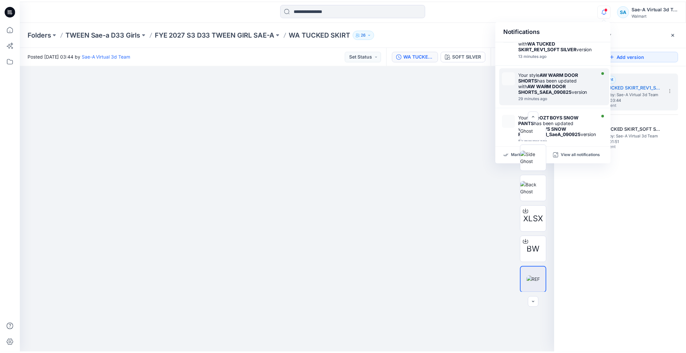
scroll to position [0, 0]
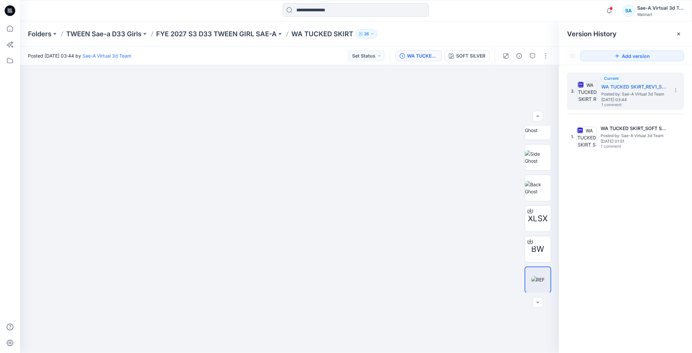
click at [9, 11] on icon at bounding box center [10, 10] width 11 height 21
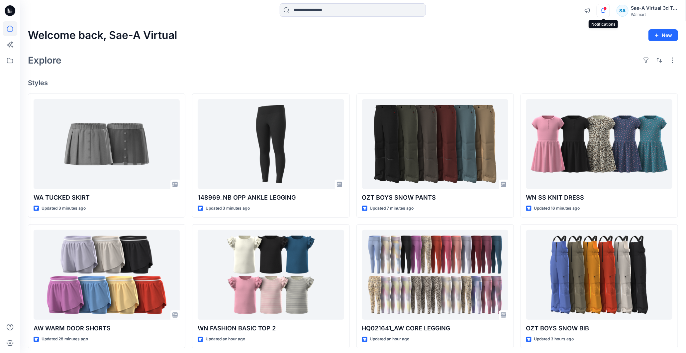
click at [603, 9] on icon "button" at bounding box center [603, 10] width 13 height 13
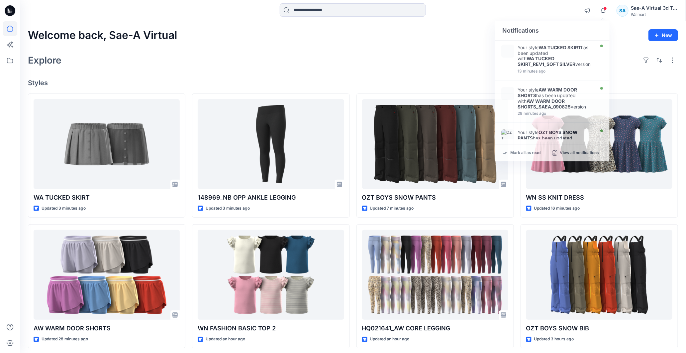
click at [460, 47] on div "Welcome back, Sae-A Virtual New Explore Styles WA TUCKED SKIRT Updated 3 minute…" at bounding box center [353, 265] width 666 height 489
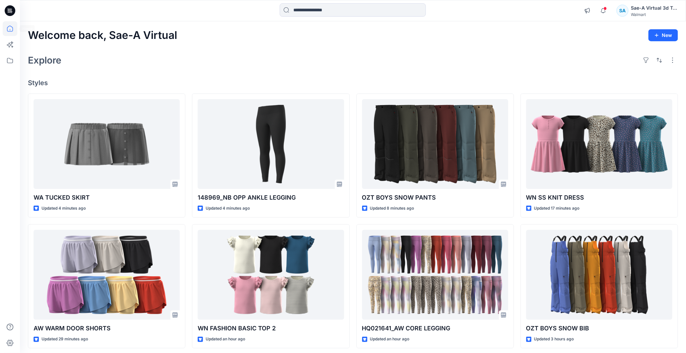
click at [10, 9] on icon at bounding box center [10, 10] width 11 height 11
click at [605, 11] on icon "button" at bounding box center [603, 10] width 13 height 13
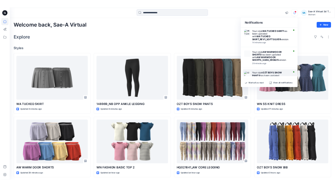
scroll to position [37, 0]
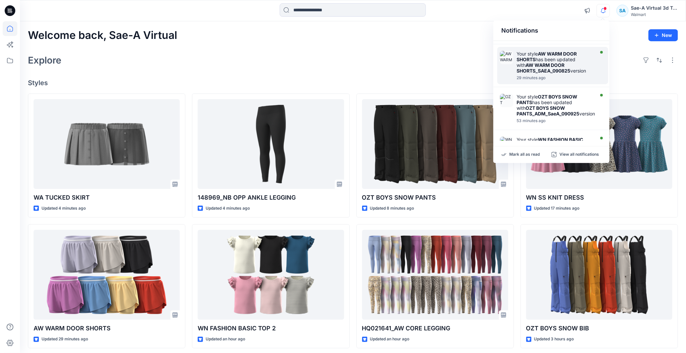
click at [540, 80] on div "29 minutes ago" at bounding box center [555, 77] width 76 height 5
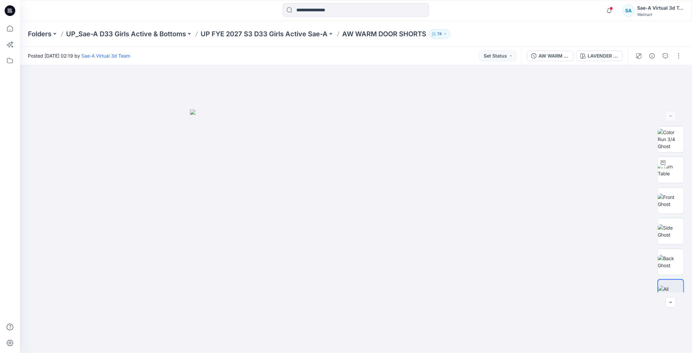
click at [7, 5] on icon at bounding box center [10, 10] width 11 height 21
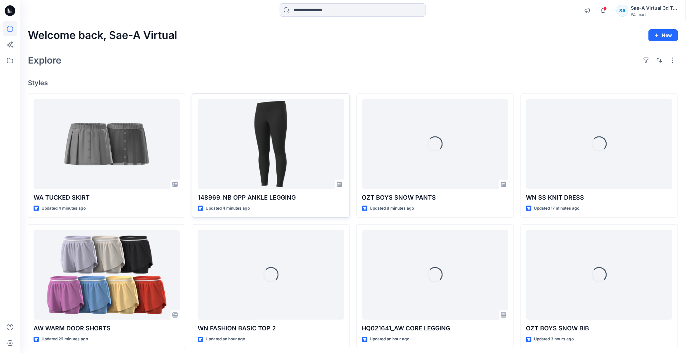
click at [271, 148] on div at bounding box center [271, 144] width 146 height 90
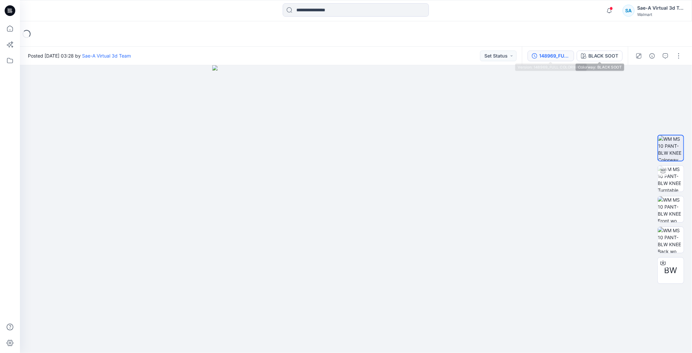
click at [556, 53] on div "148969_FULL COLORWAYS" at bounding box center [555, 55] width 31 height 7
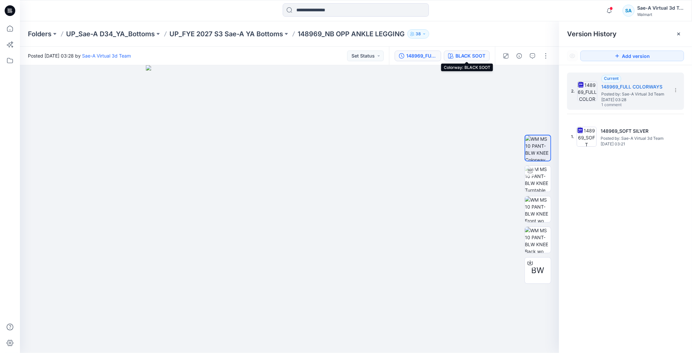
click at [468, 55] on div "BLACK SOOT" at bounding box center [471, 55] width 30 height 7
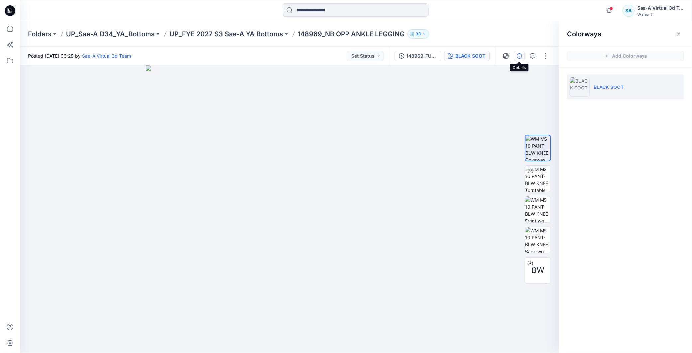
click at [523, 55] on button "button" at bounding box center [519, 56] width 11 height 11
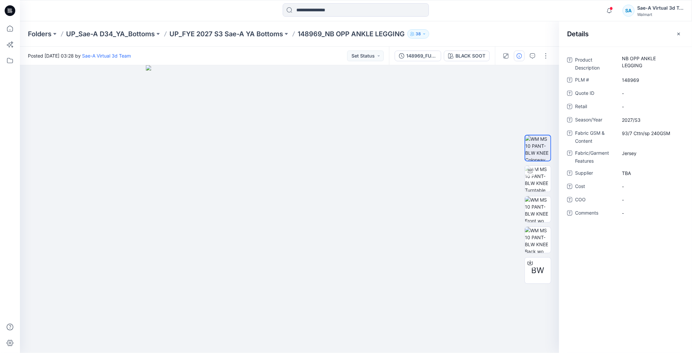
click at [620, 236] on div "Product Description NB OPP ANKLE LEGGING PLM # 148969 Quote ID - Retail - Seaso…" at bounding box center [625, 200] width 133 height 306
click at [522, 59] on button "button" at bounding box center [519, 56] width 11 height 11
